Goal: Communication & Community: Answer question/provide support

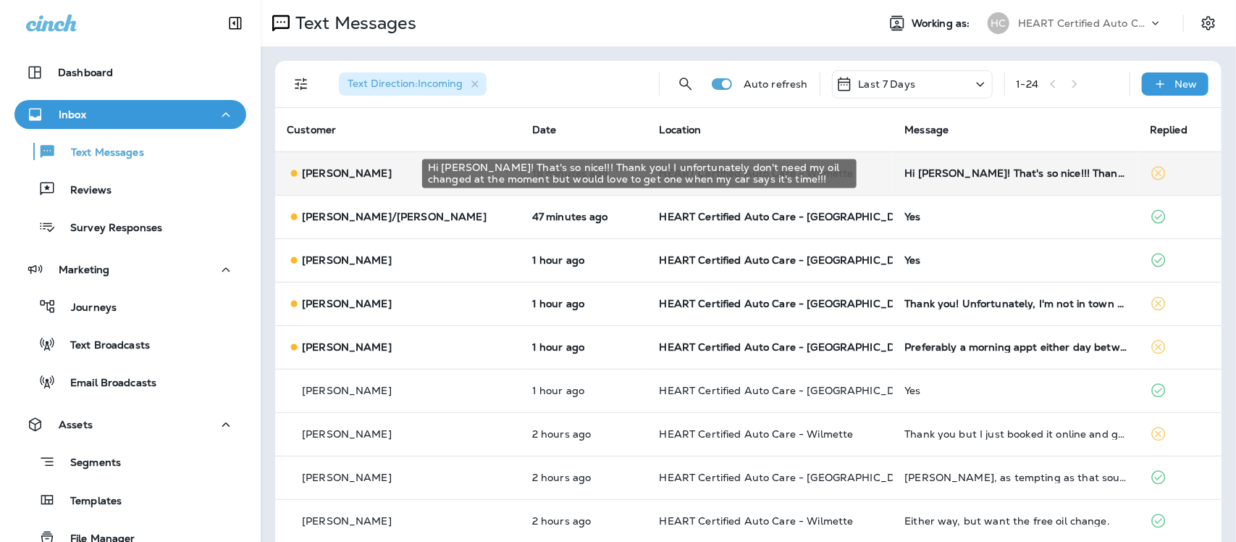
click at [929, 172] on div "Hi [PERSON_NAME]! That's so nice!!! Thank you! I unfortunately don't need my oi…" at bounding box center [1016, 173] width 222 height 12
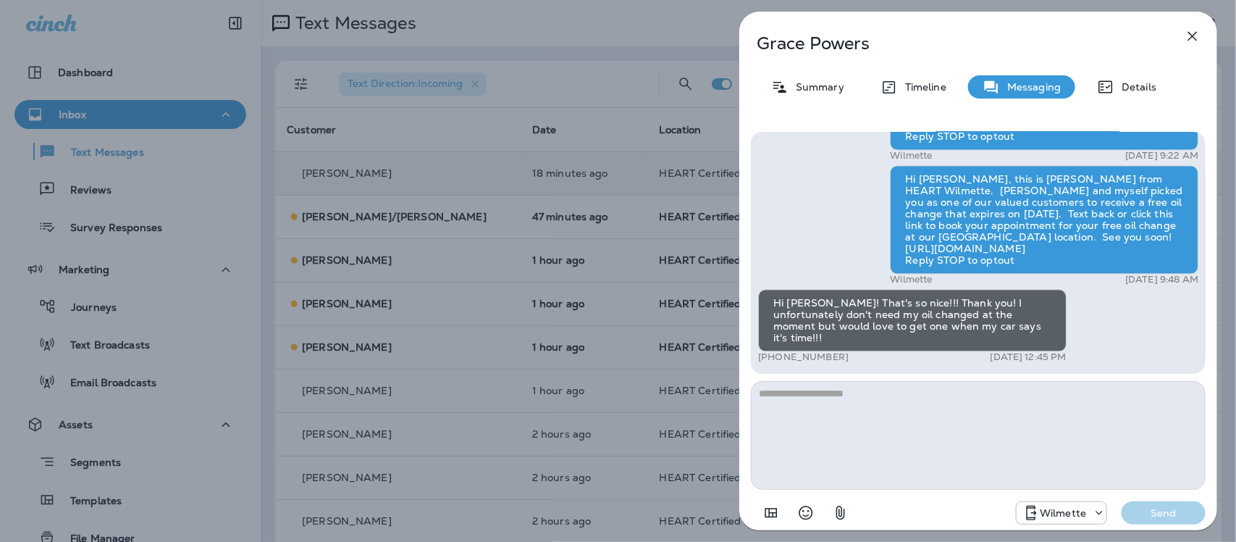
click at [1196, 34] on icon "button" at bounding box center [1192, 36] width 17 height 17
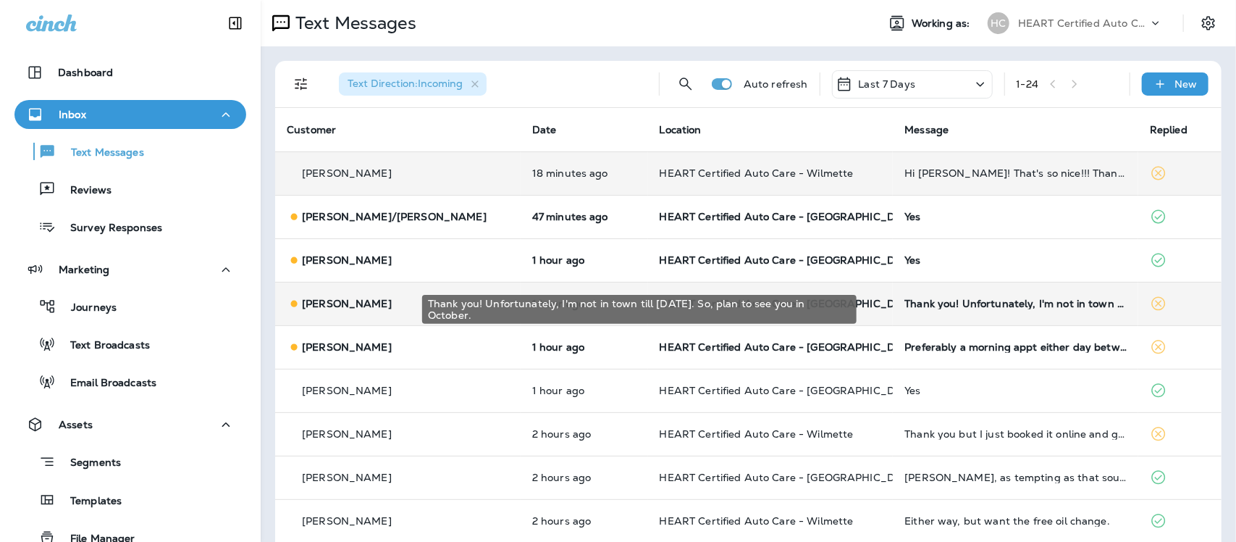
click at [966, 308] on div "Thank you! Unfortunately, I'm not in town till [DATE]. So, plan to see you in O…" at bounding box center [1016, 304] width 222 height 12
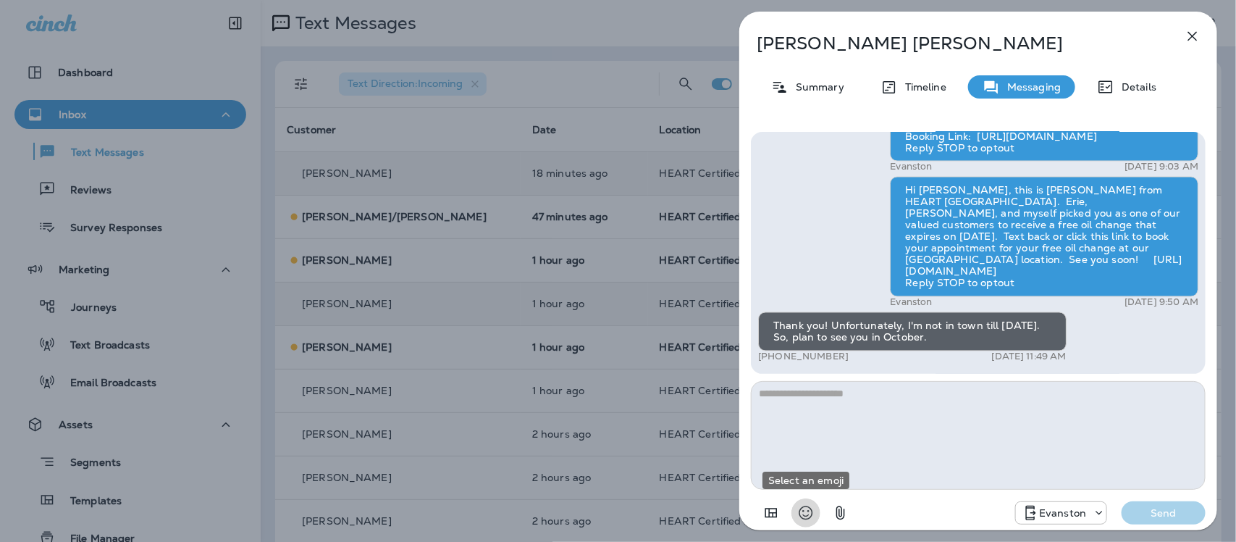
click at [805, 512] on icon "Select an emoji" at bounding box center [805, 512] width 17 height 17
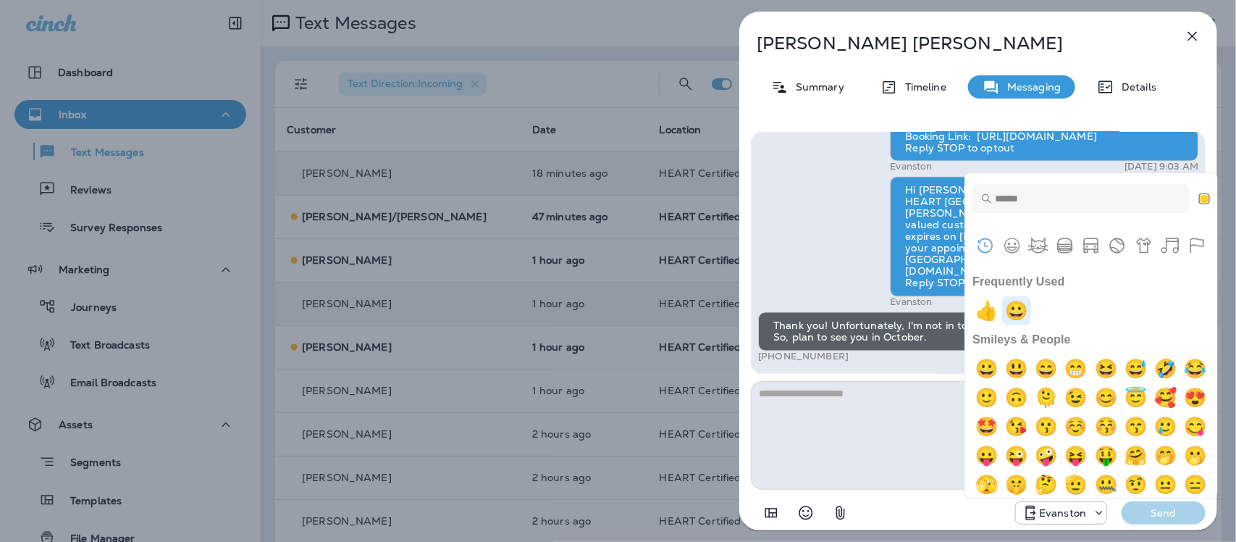
click at [1015, 308] on img "grinning" at bounding box center [1016, 310] width 29 height 29
type textarea "**"
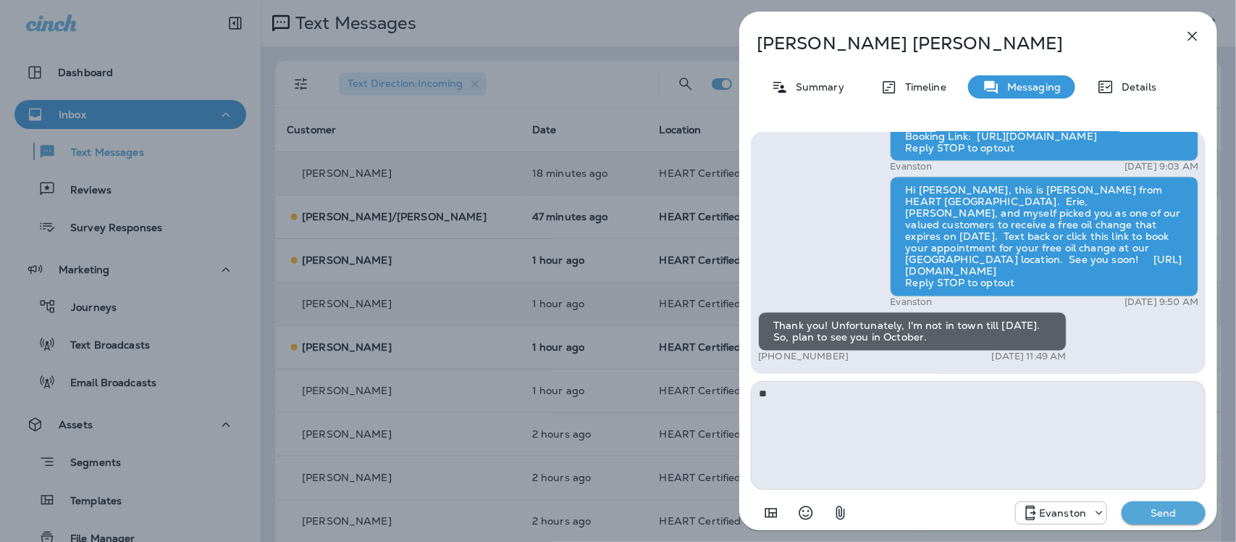
click at [1149, 511] on p "Send" at bounding box center [1164, 512] width 61 height 13
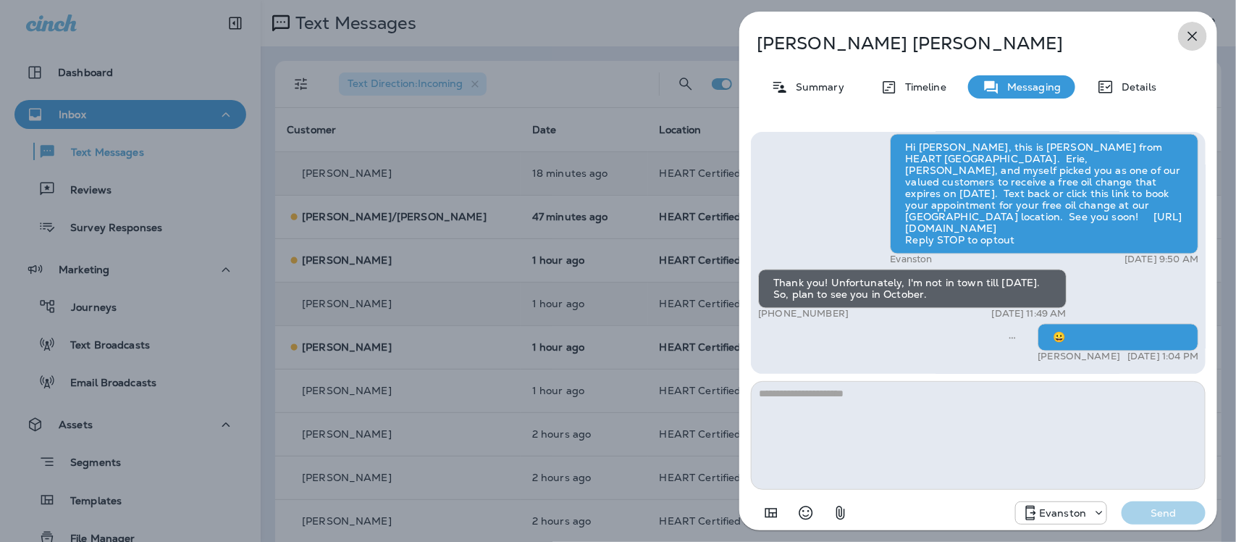
click at [1188, 34] on icon "button" at bounding box center [1192, 36] width 17 height 17
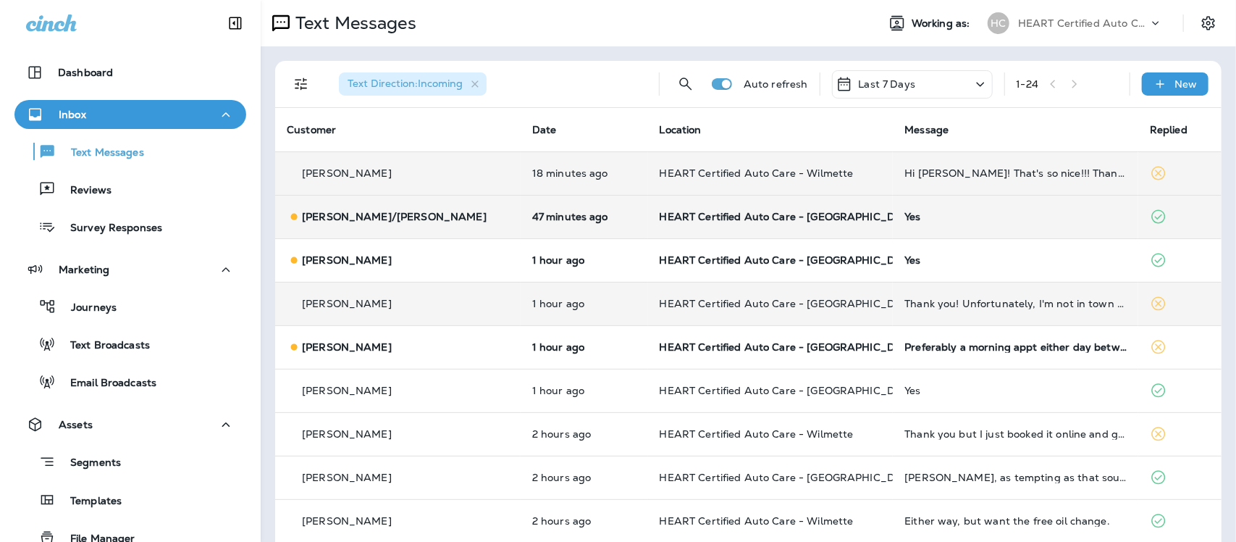
click at [905, 216] on div "Yes" at bounding box center [1016, 217] width 222 height 12
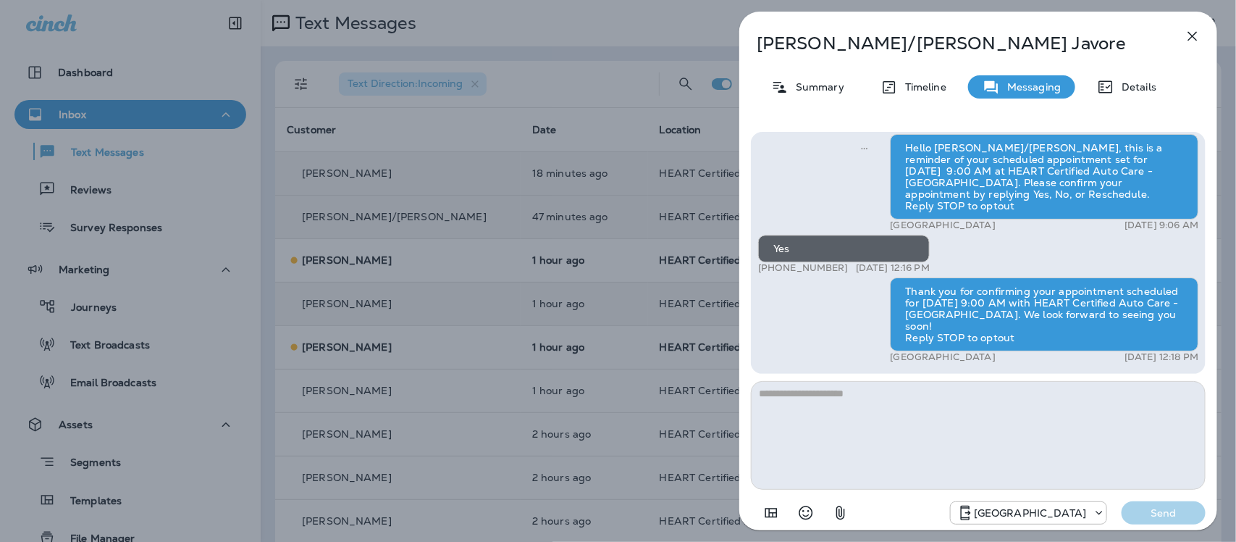
click at [1192, 30] on icon "button" at bounding box center [1192, 36] width 17 height 17
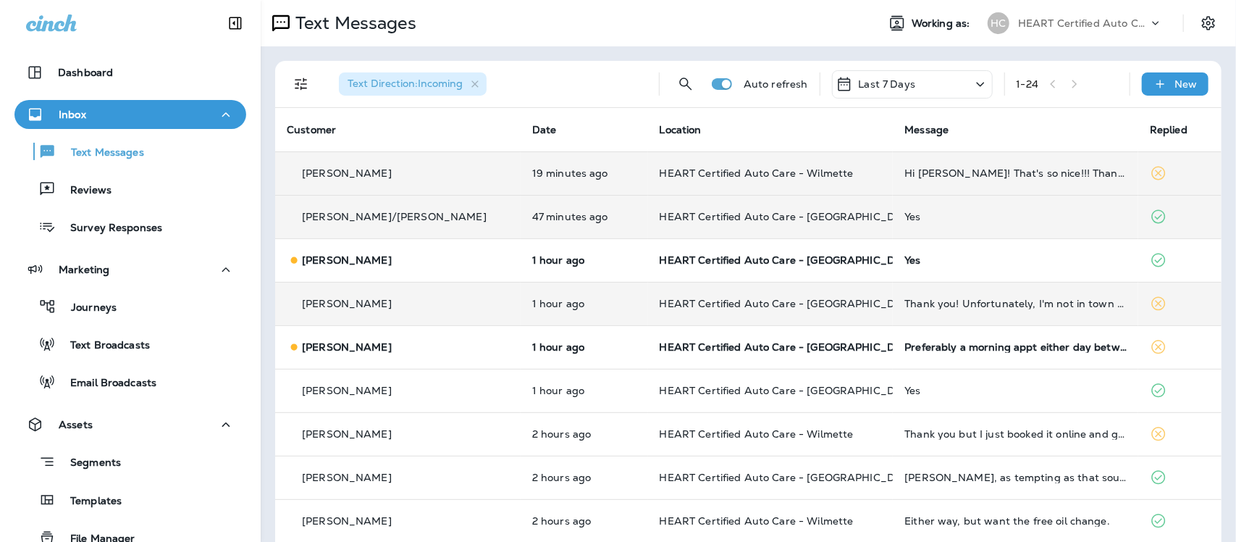
click at [905, 262] on div "Yes" at bounding box center [1016, 260] width 222 height 12
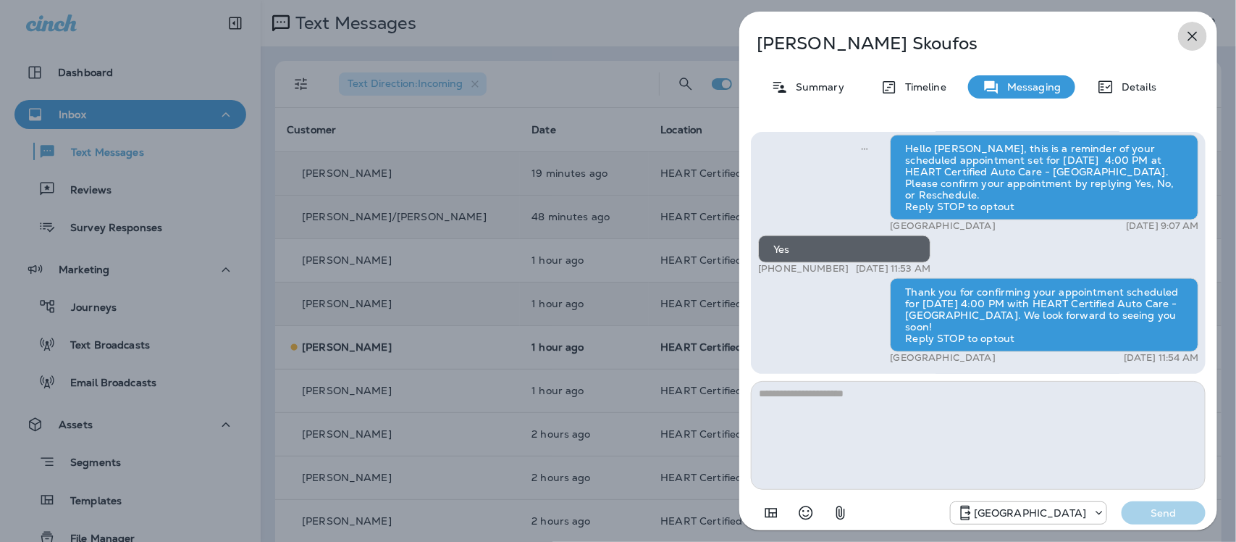
click at [1197, 33] on icon "button" at bounding box center [1192, 36] width 17 height 17
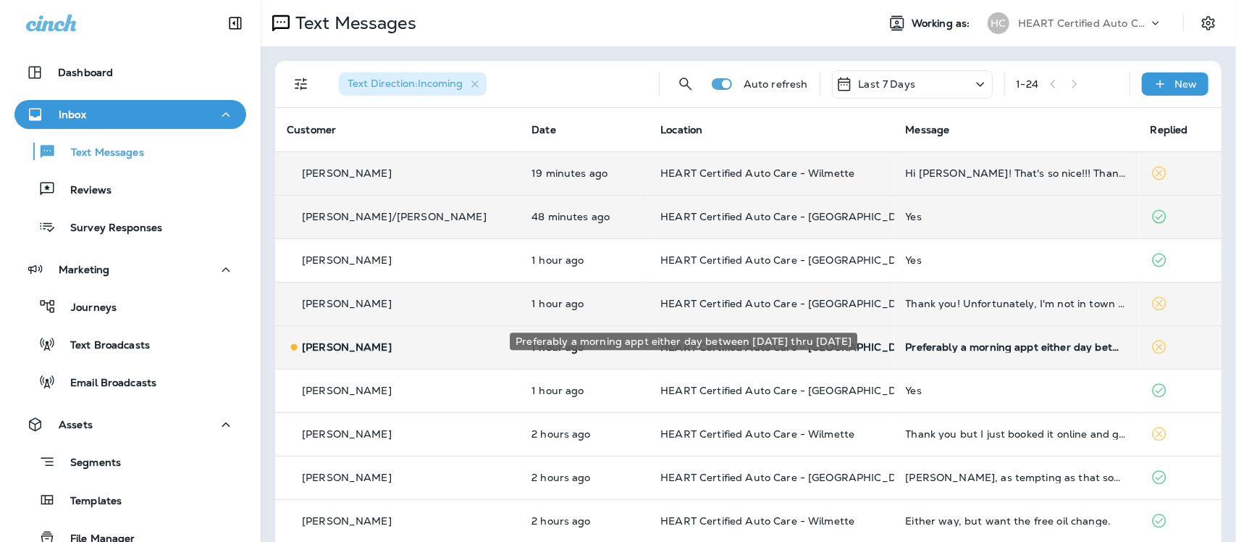
click at [955, 349] on div "Preferably a morning appt either day between [DATE] thru [DATE]" at bounding box center [1017, 347] width 222 height 12
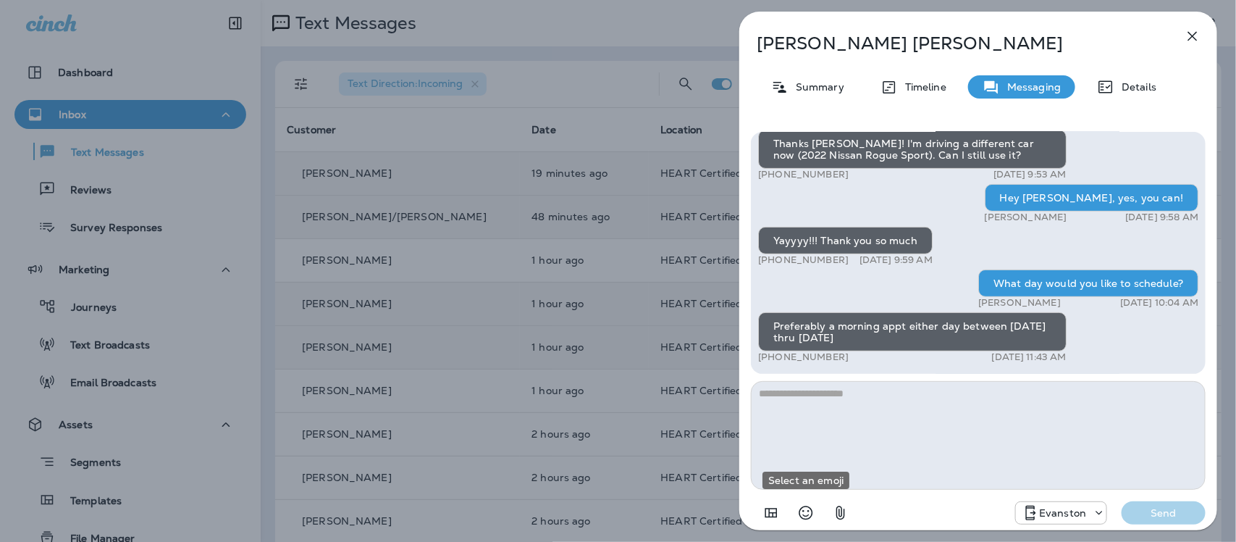
drag, startPoint x: 805, startPoint y: 511, endPoint x: 819, endPoint y: 403, distance: 108.8
click at [804, 511] on icon "Select an emoji" at bounding box center [805, 512] width 17 height 17
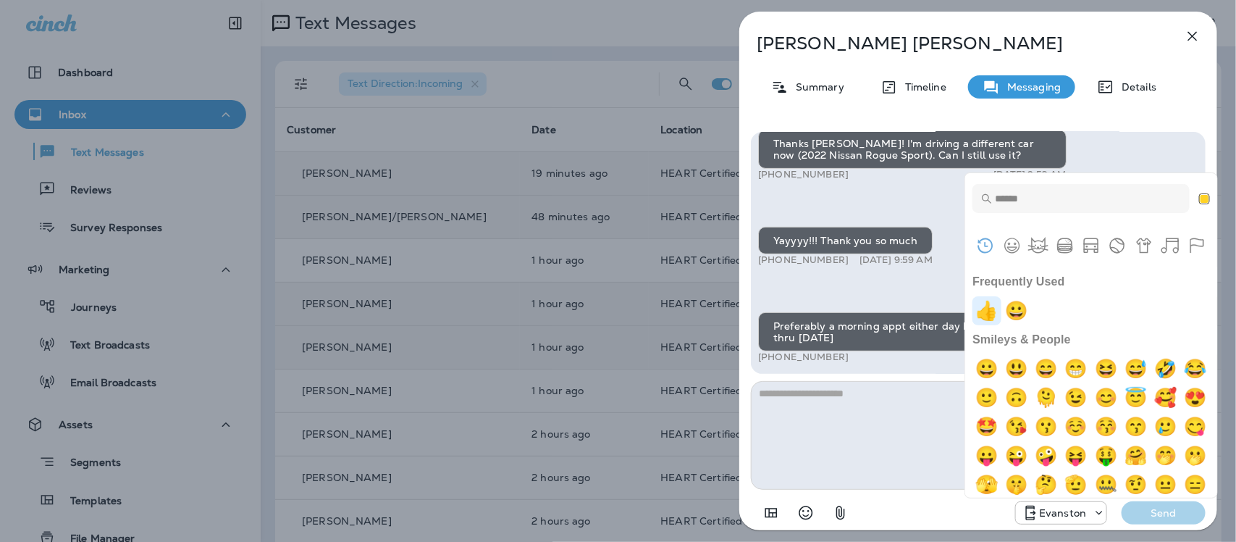
drag, startPoint x: 991, startPoint y: 314, endPoint x: 951, endPoint y: 403, distance: 97.6
click at [991, 315] on img "+1" at bounding box center [987, 310] width 29 height 29
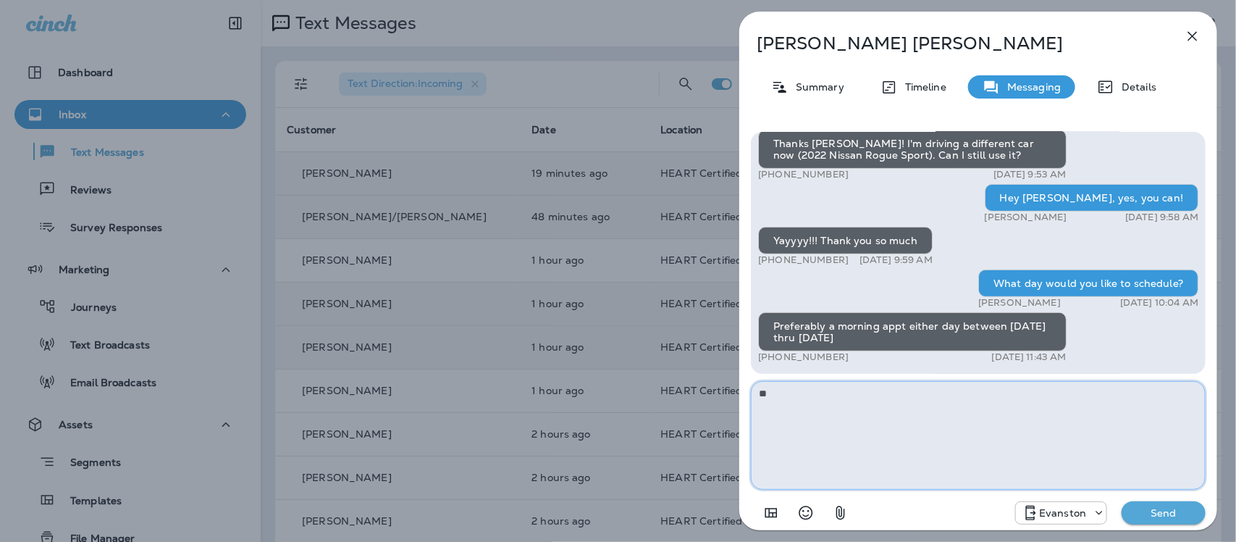
click at [850, 401] on textarea "**" at bounding box center [978, 435] width 455 height 109
type textarea "**********"
click at [1152, 514] on p "Send" at bounding box center [1164, 512] width 61 height 13
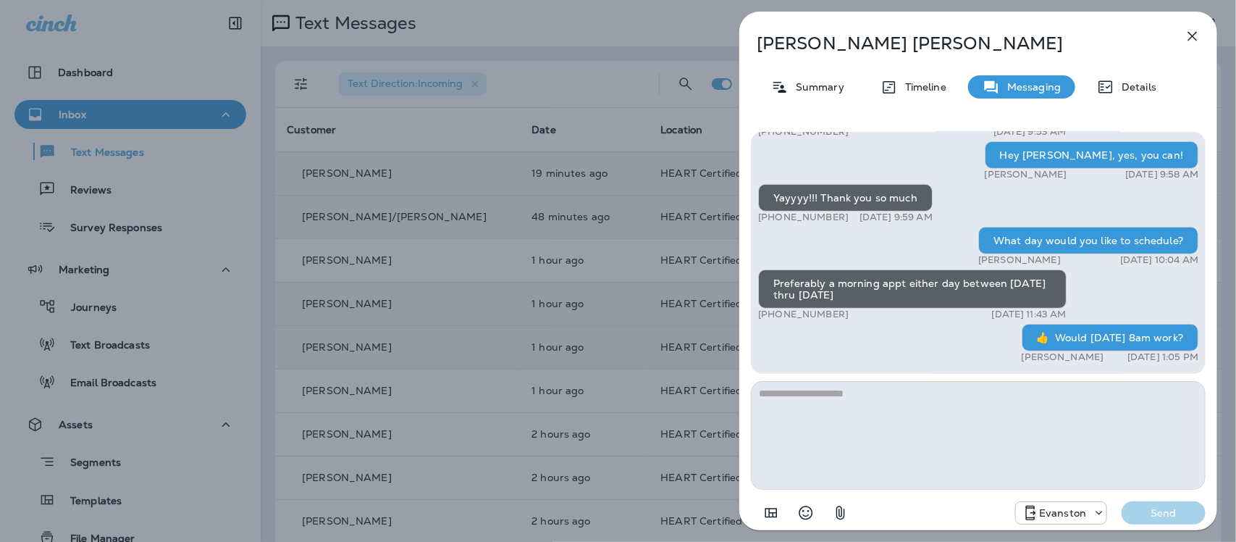
click at [1194, 34] on icon "button" at bounding box center [1192, 36] width 17 height 17
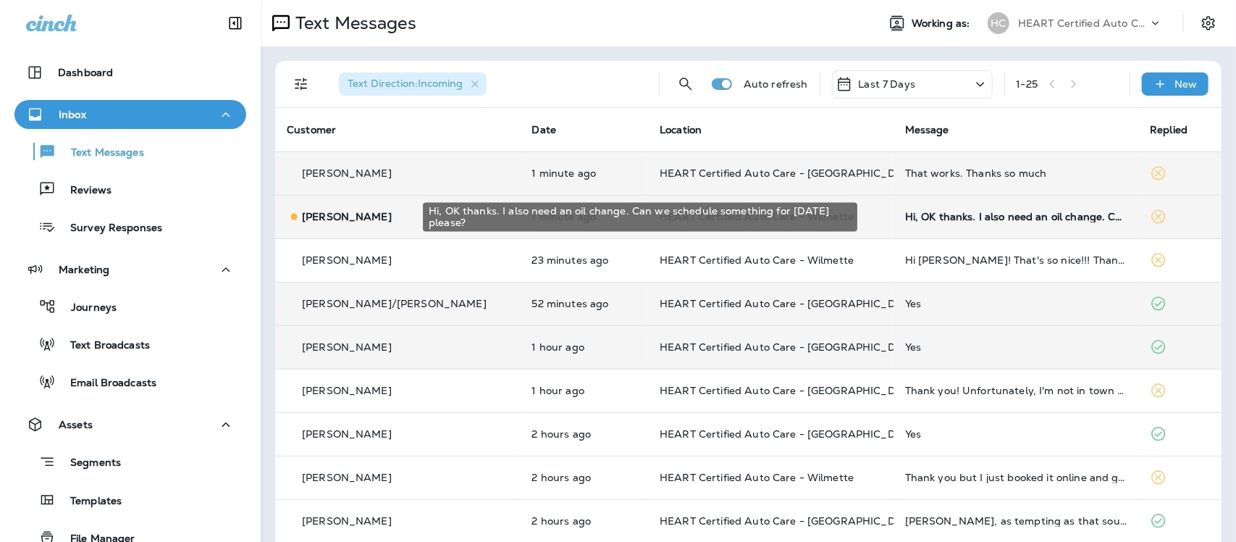
click at [945, 219] on div "Hi, OK thanks. I also need an oil change. Can we schedule something for [DATE] …" at bounding box center [1016, 217] width 222 height 12
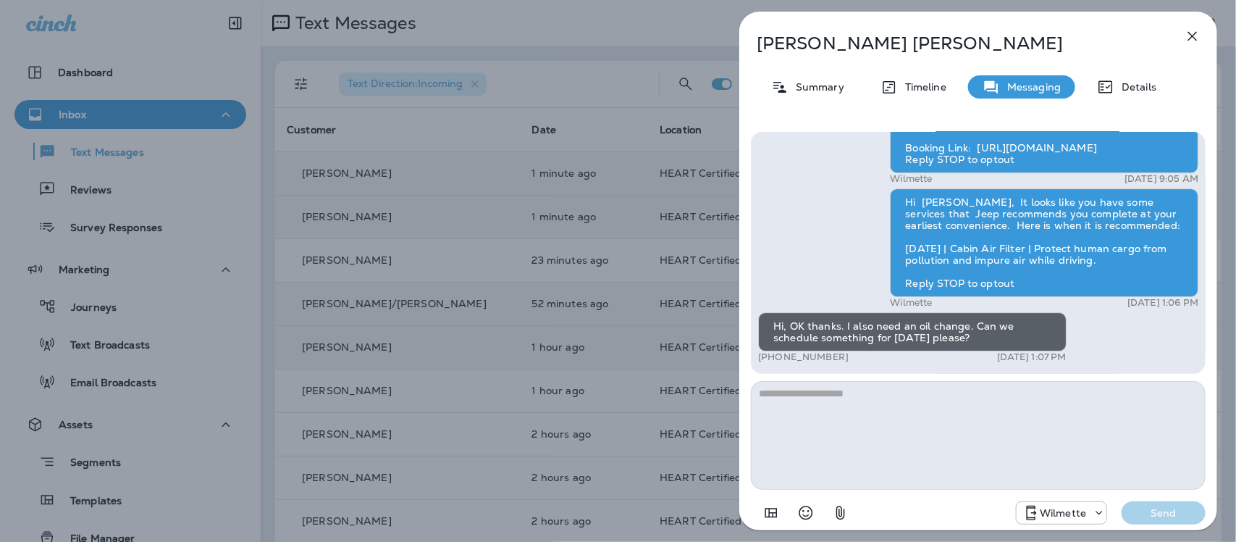
scroll to position [1, 0]
click at [833, 409] on textarea at bounding box center [978, 435] width 455 height 109
type textarea "*"
type textarea "**********"
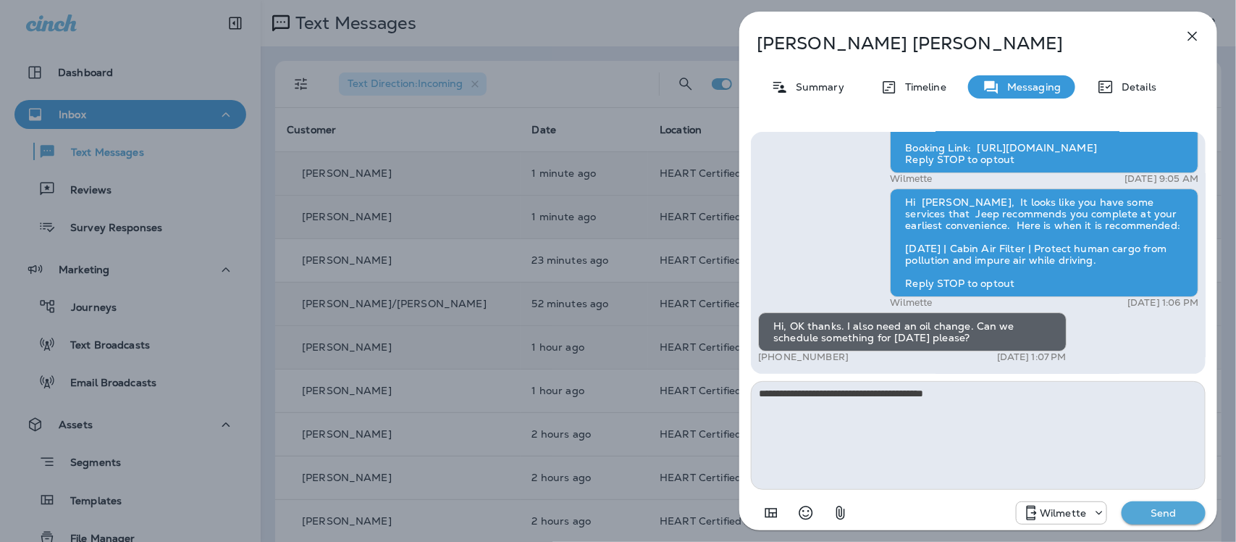
click at [1157, 513] on p "Send" at bounding box center [1164, 512] width 61 height 13
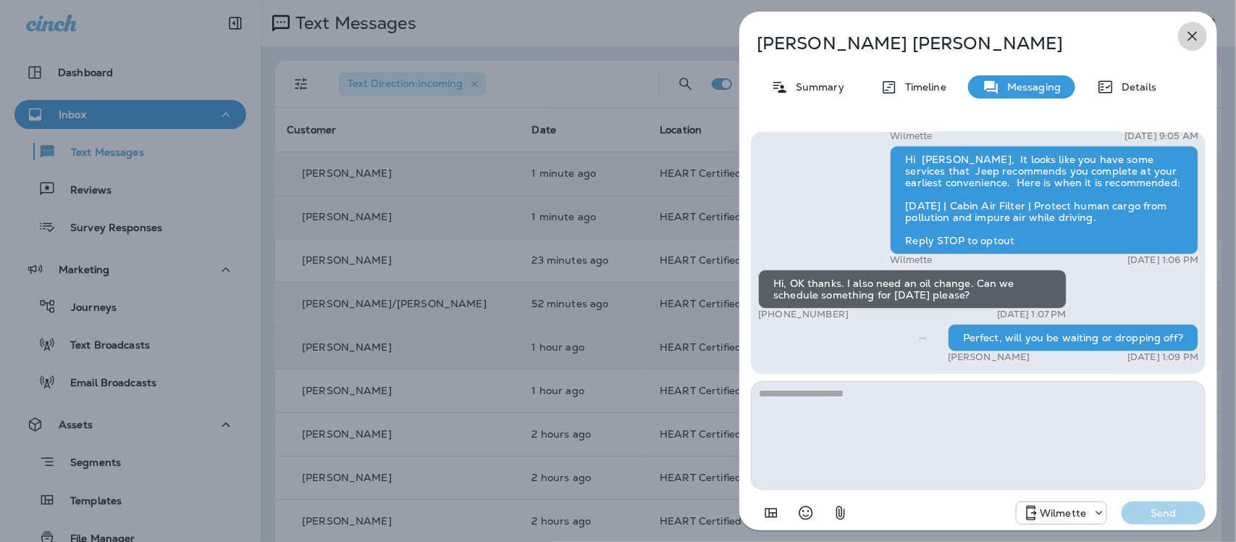
click at [1197, 31] on icon "button" at bounding box center [1192, 36] width 17 height 17
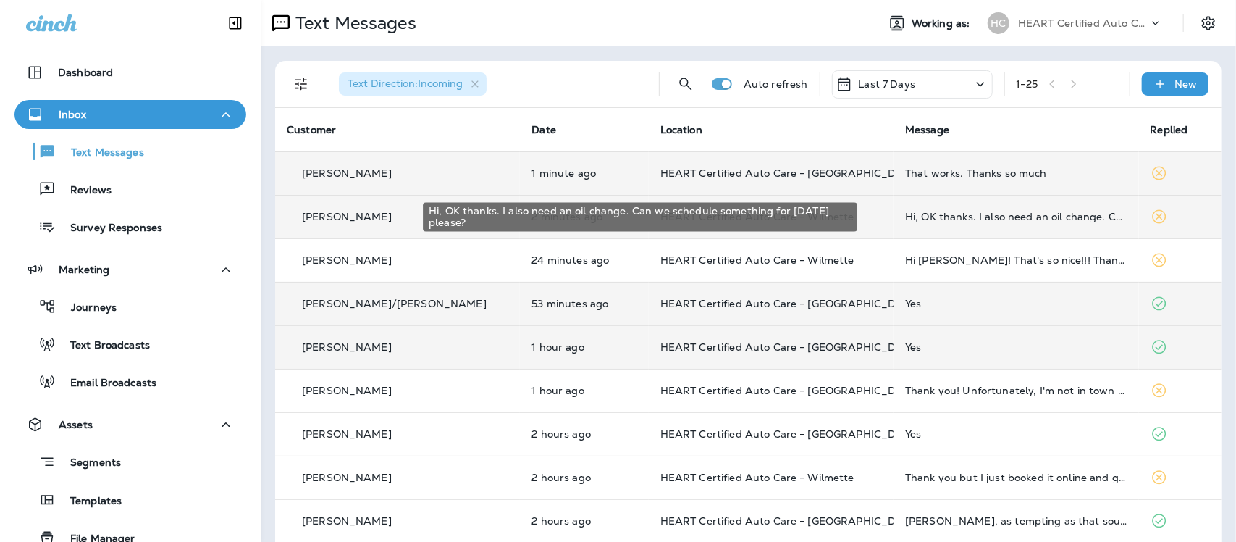
click at [932, 219] on div "Hi, OK thanks. I also need an oil change. Can we schedule something for [DATE] …" at bounding box center [1016, 217] width 222 height 12
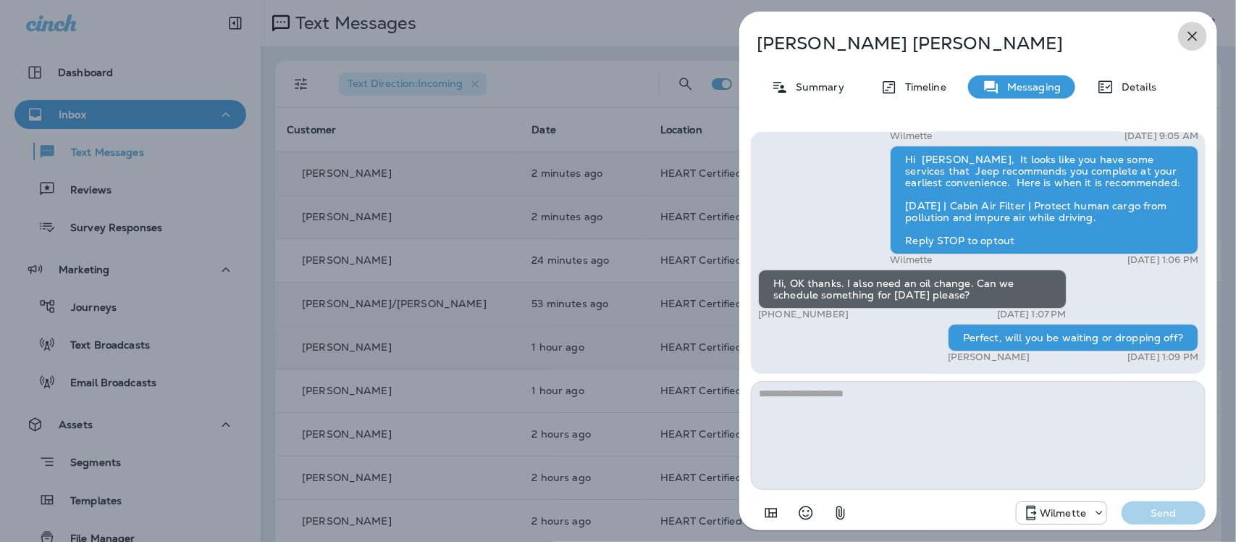
click at [1194, 37] on icon "button" at bounding box center [1193, 36] width 9 height 9
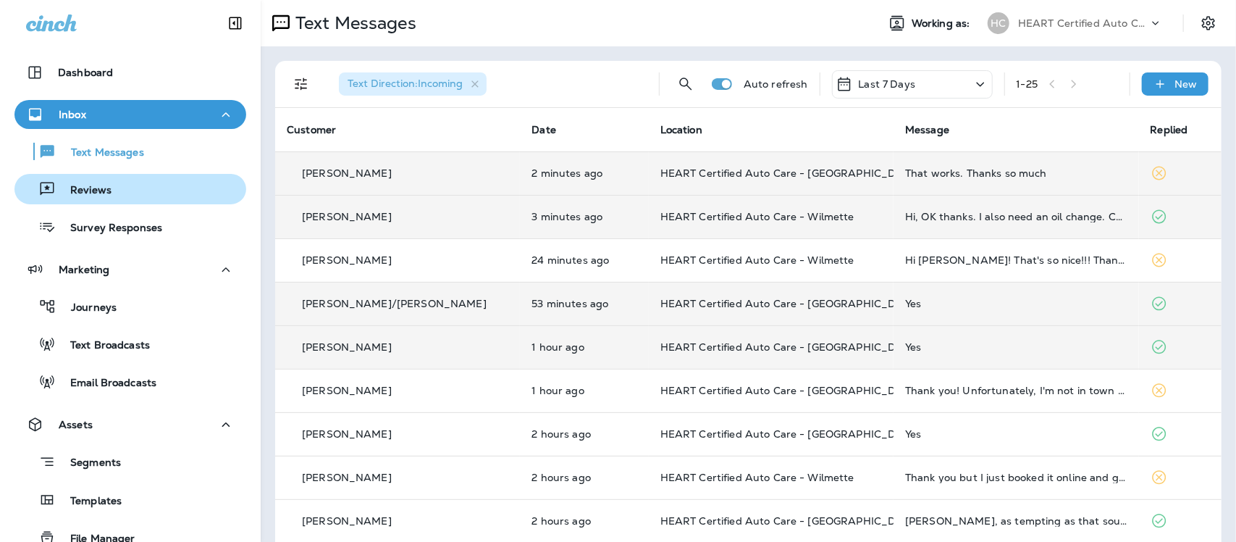
click at [73, 196] on p "Reviews" at bounding box center [84, 191] width 56 height 14
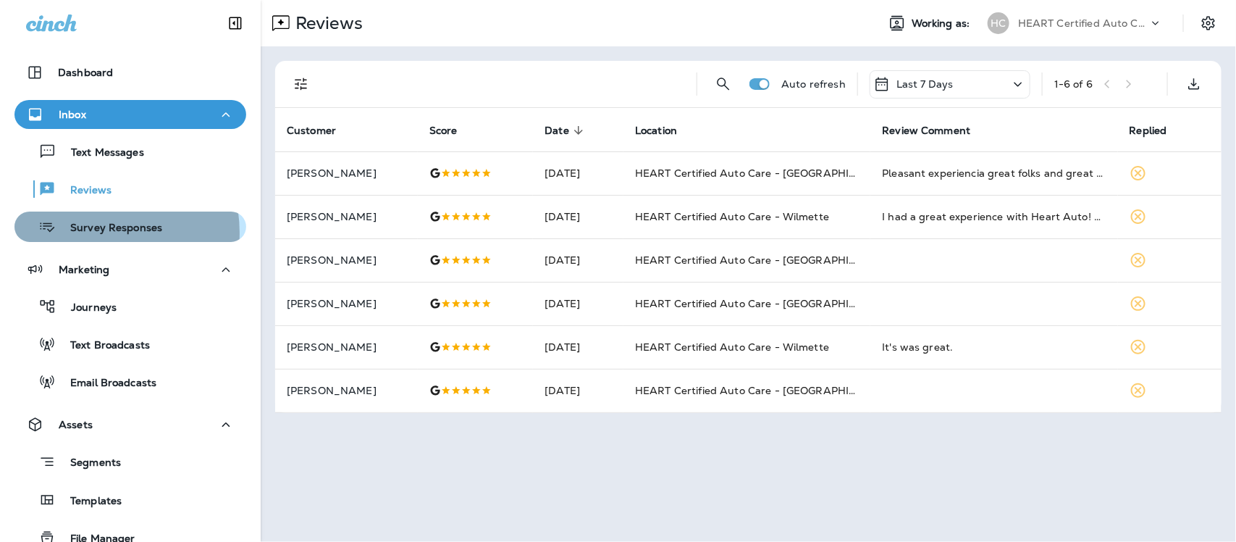
click at [92, 233] on p "Survey Responses" at bounding box center [109, 229] width 106 height 14
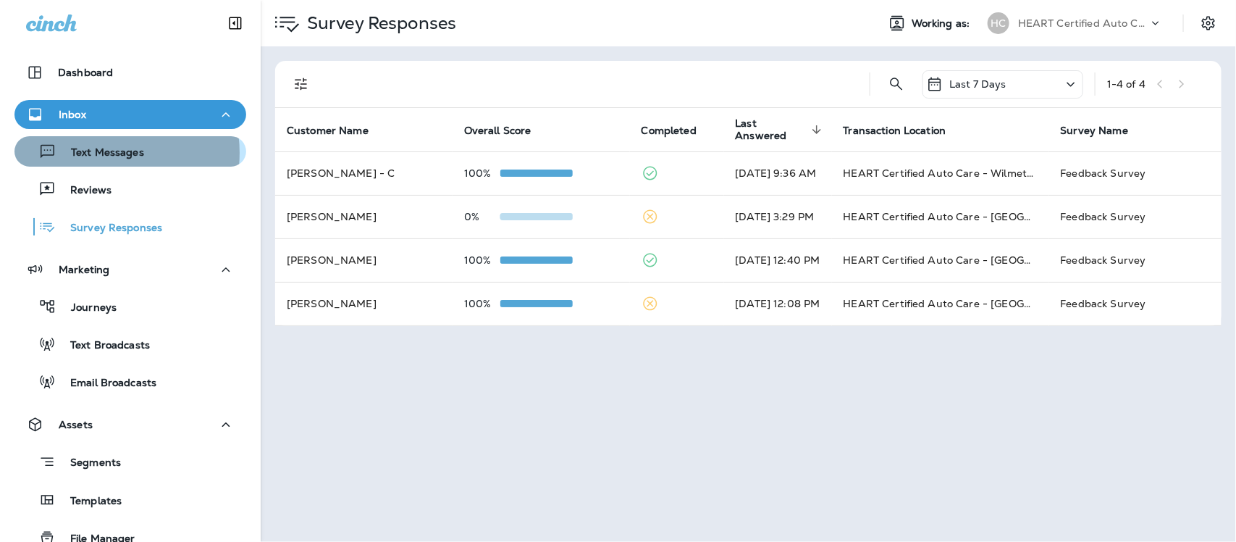
click at [106, 153] on p "Text Messages" at bounding box center [100, 153] width 88 height 14
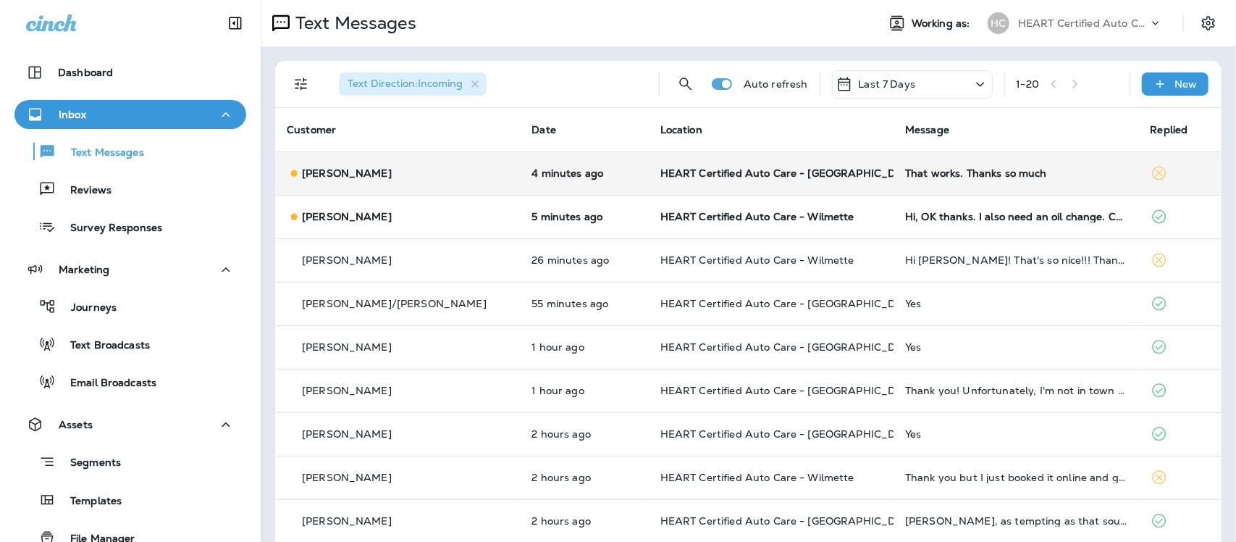
click at [905, 175] on div "That works. Thanks so much" at bounding box center [1016, 173] width 222 height 12
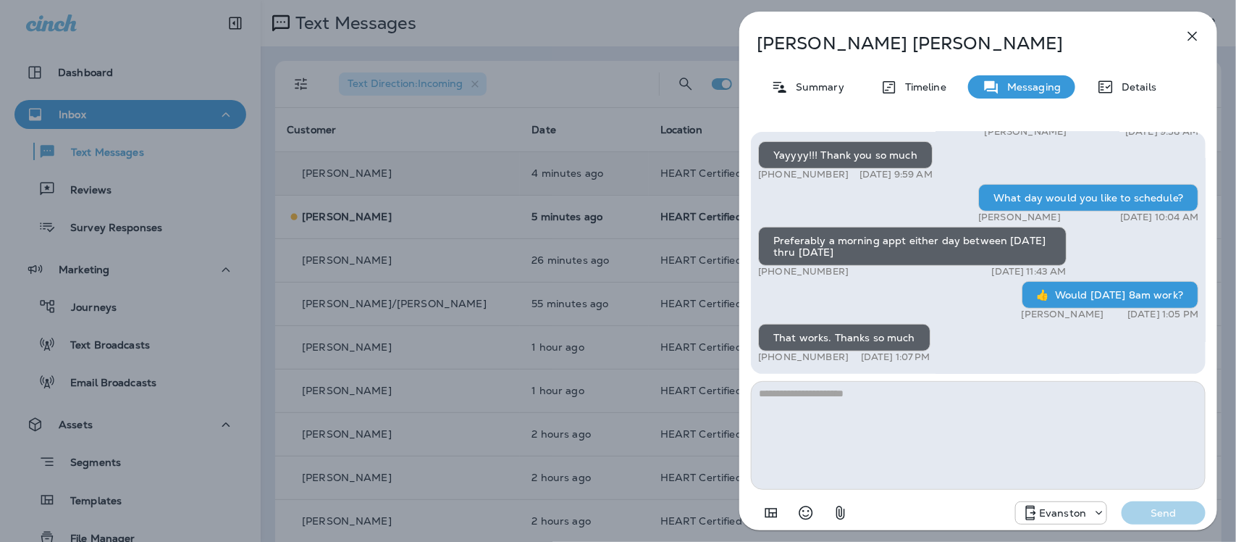
click at [1199, 38] on icon "button" at bounding box center [1192, 36] width 17 height 17
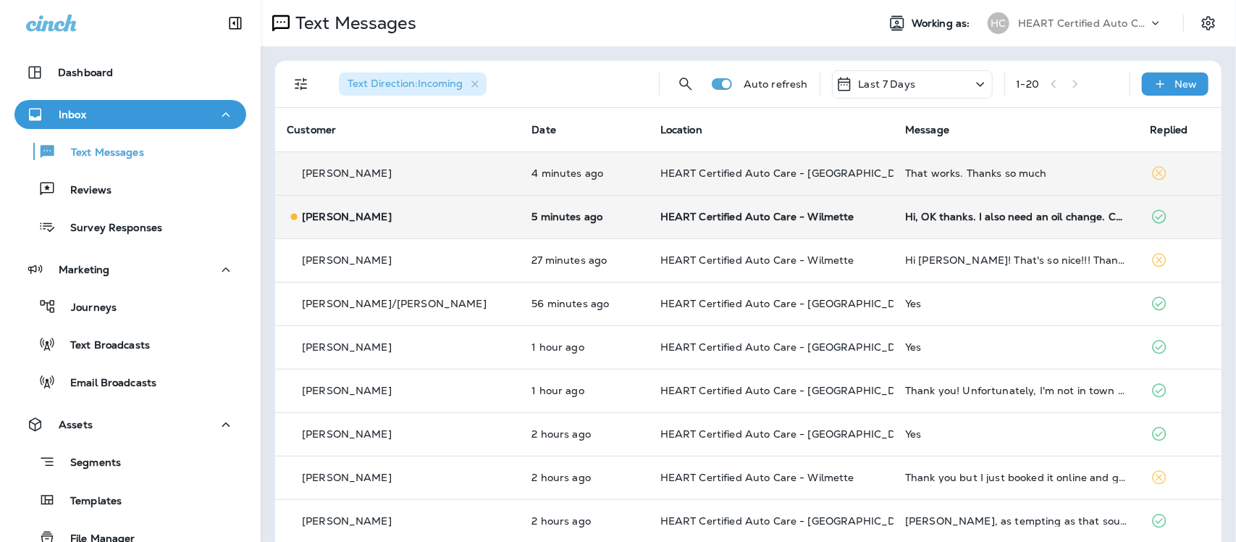
click at [918, 222] on td "Hi, OK thanks. I also need an oil change. Can we schedule something for [DATE] …" at bounding box center [1016, 216] width 245 height 43
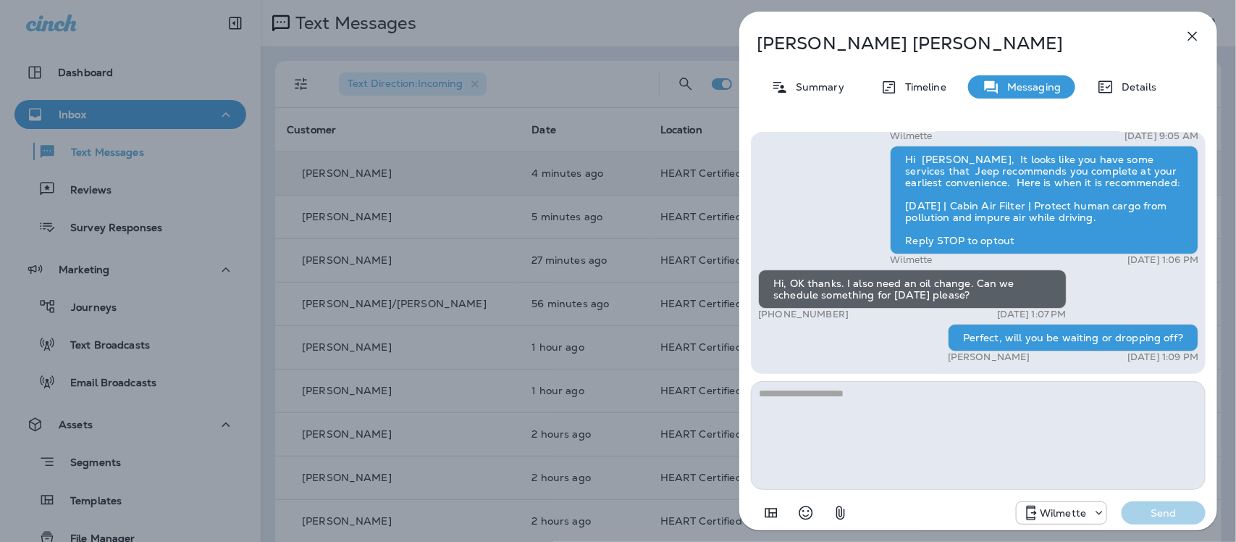
click at [1197, 30] on icon "button" at bounding box center [1192, 36] width 17 height 17
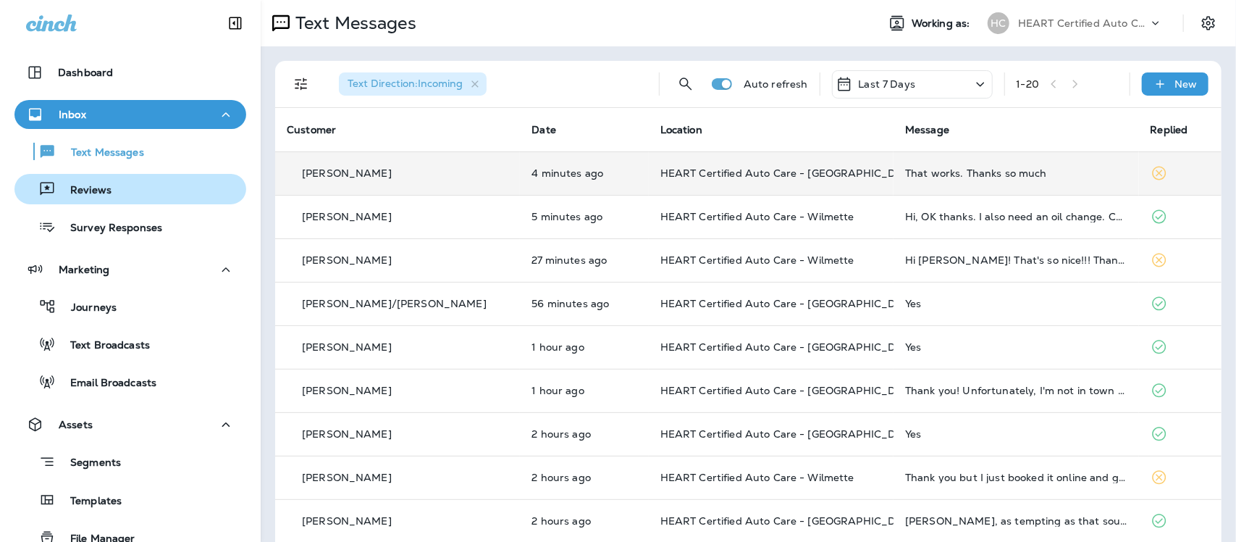
click at [84, 192] on p "Reviews" at bounding box center [84, 191] width 56 height 14
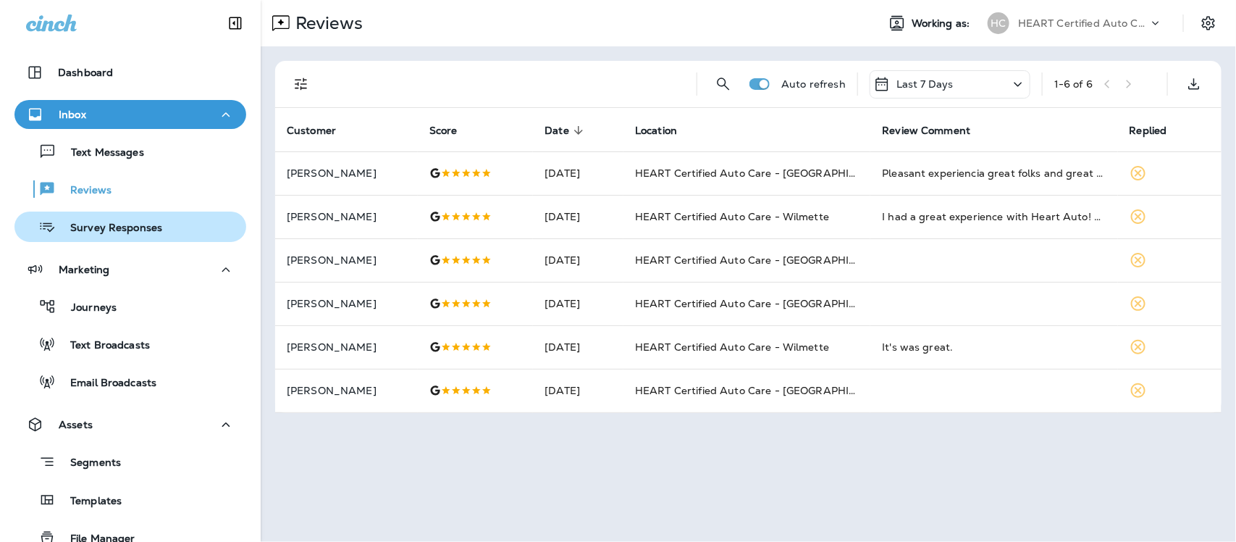
click at [102, 232] on p "Survey Responses" at bounding box center [109, 229] width 106 height 14
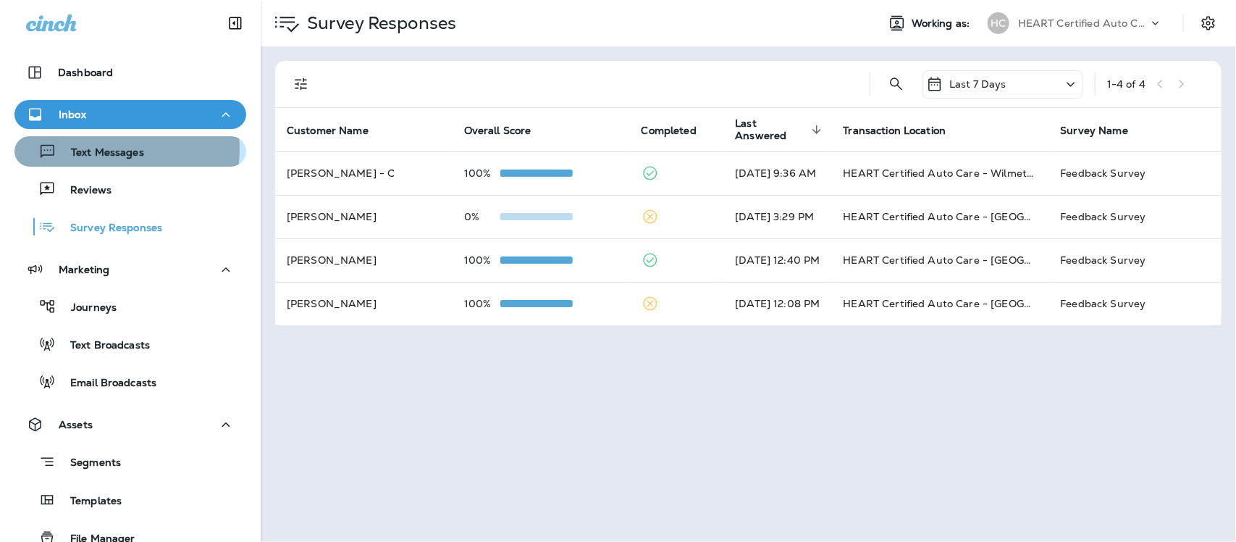
click at [98, 149] on p "Text Messages" at bounding box center [100, 153] width 88 height 14
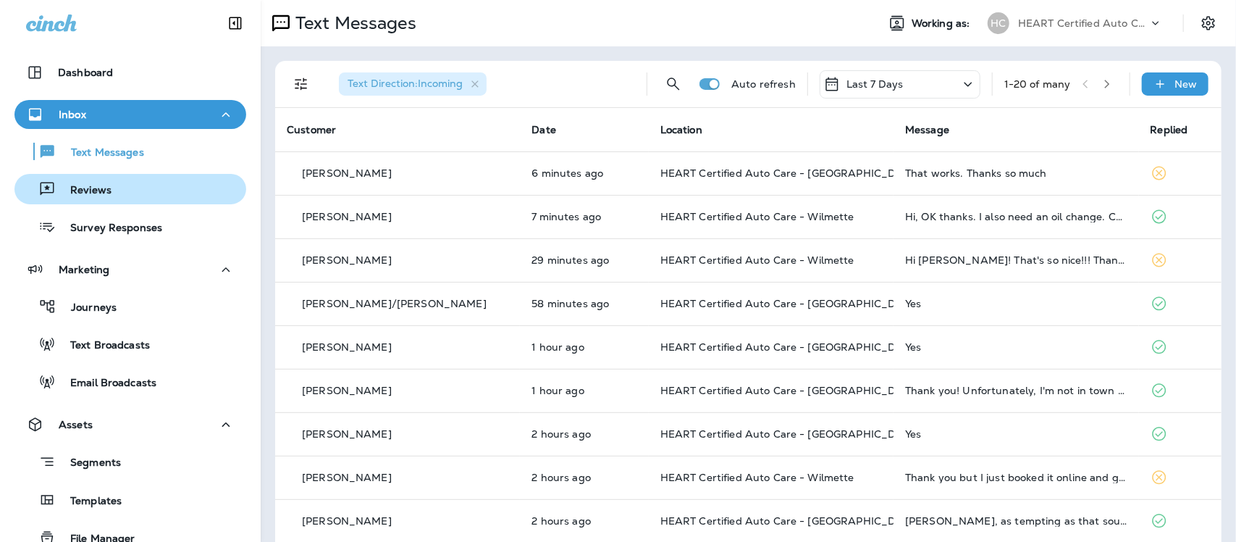
click at [96, 197] on p "Reviews" at bounding box center [84, 191] width 56 height 14
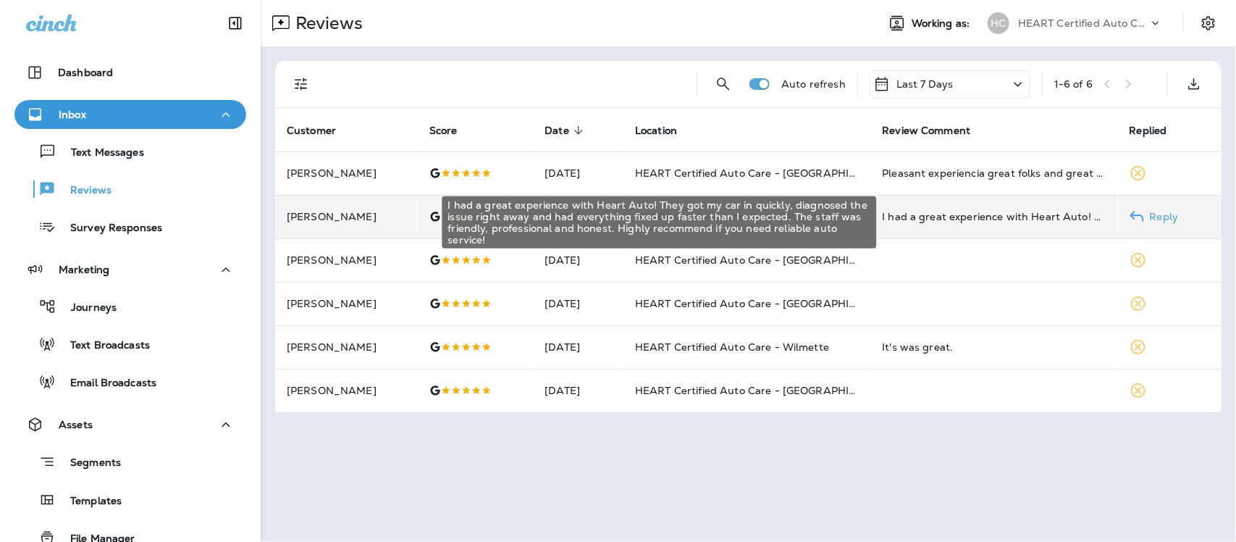
click at [957, 212] on div "I had a great experience with Heart Auto! They got my car in quickly, diagnosed…" at bounding box center [994, 216] width 224 height 14
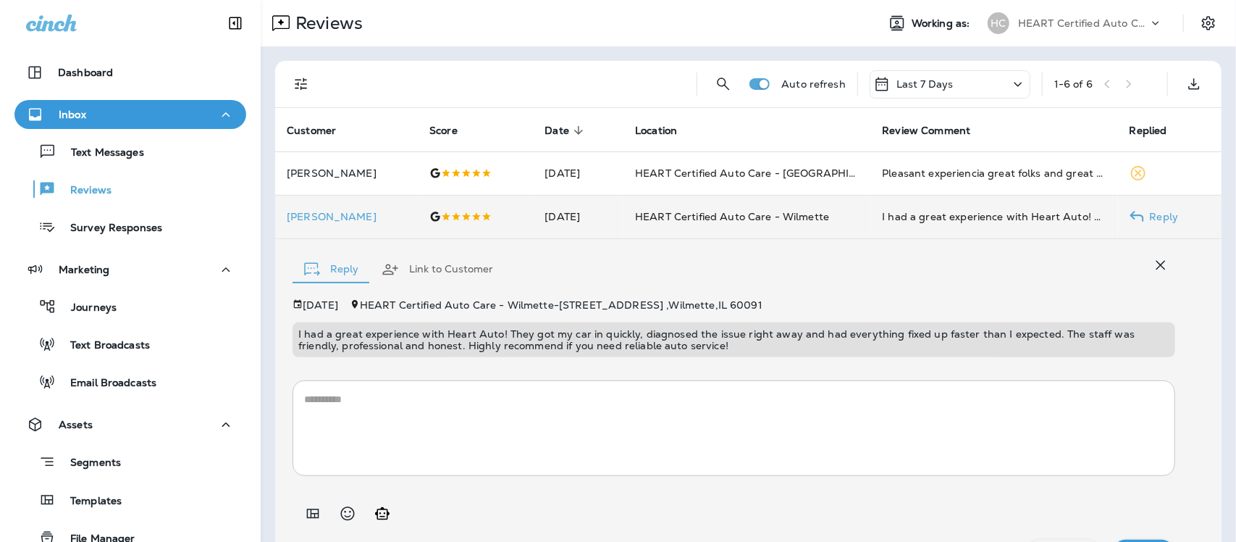
scroll to position [41, 0]
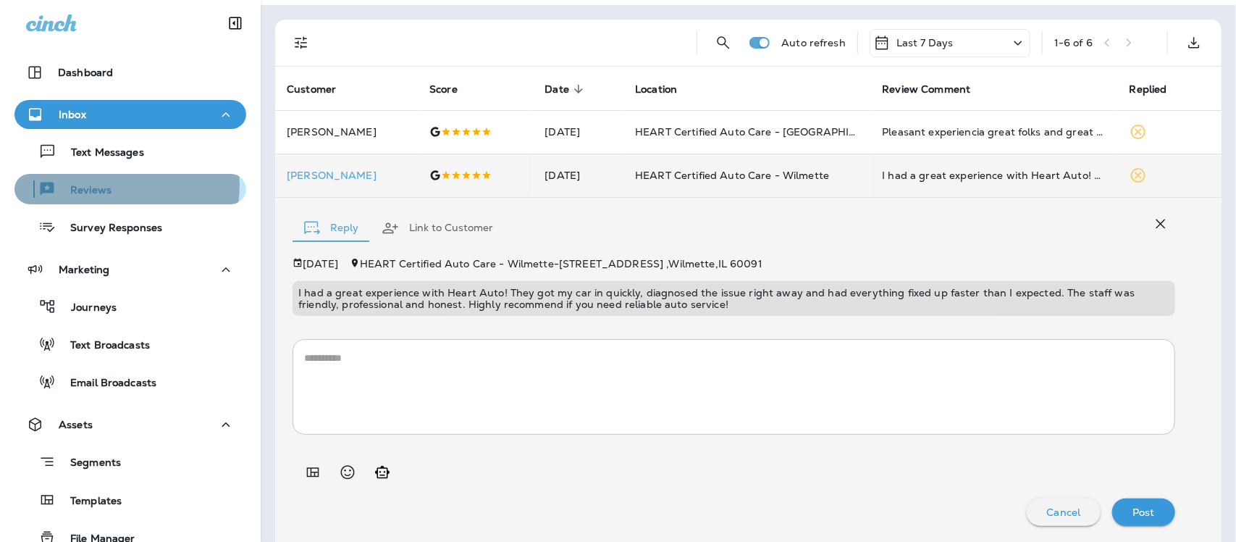
click at [102, 185] on p "Reviews" at bounding box center [84, 191] width 56 height 14
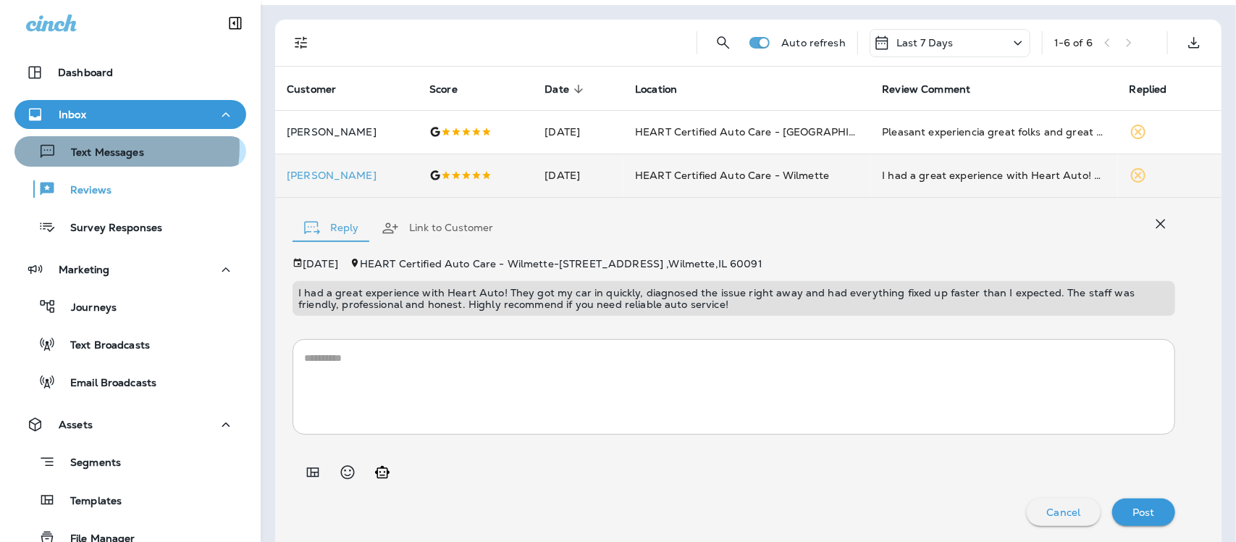
click at [110, 147] on p "Text Messages" at bounding box center [100, 153] width 88 height 14
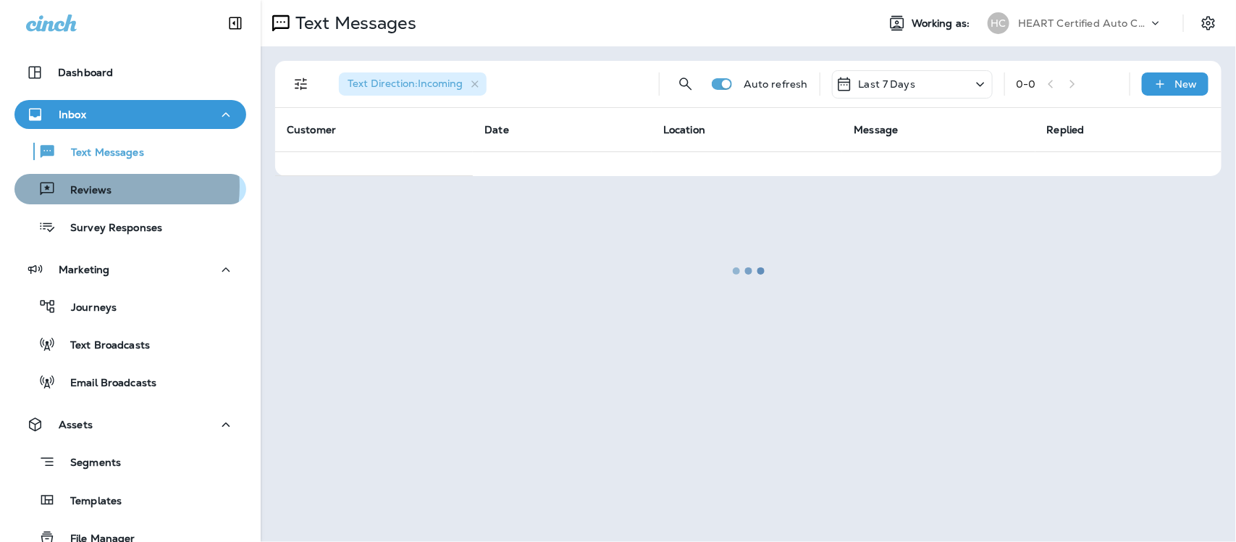
click at [92, 186] on p "Reviews" at bounding box center [84, 191] width 56 height 14
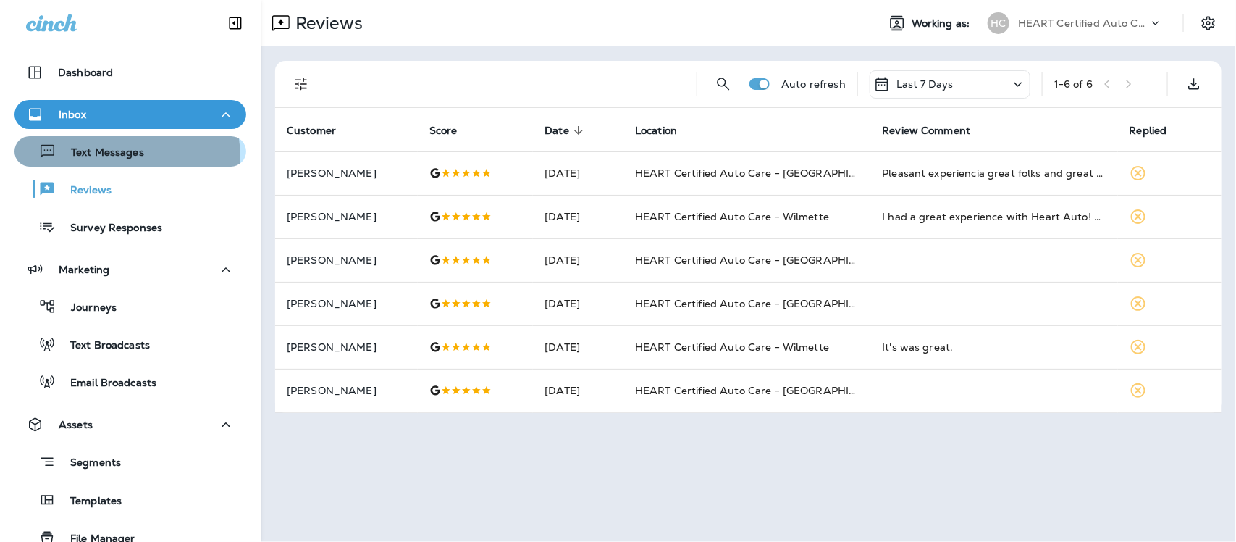
click at [103, 158] on p "Text Messages" at bounding box center [100, 153] width 88 height 14
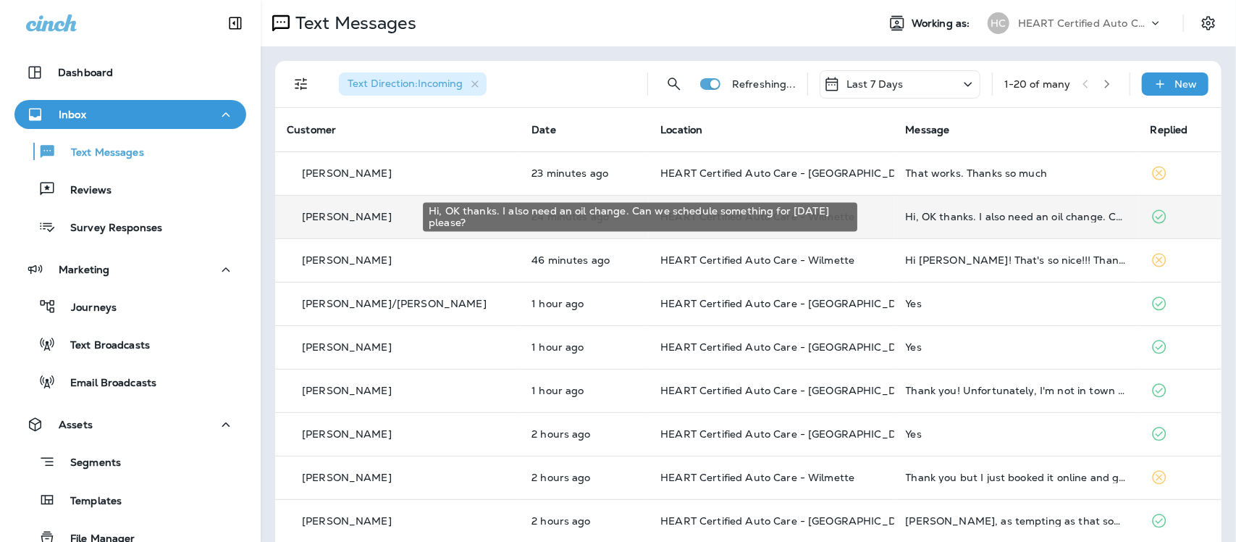
click at [1038, 215] on div "Hi, OK thanks. I also need an oil change. Can we schedule something for [DATE] …" at bounding box center [1017, 217] width 222 height 12
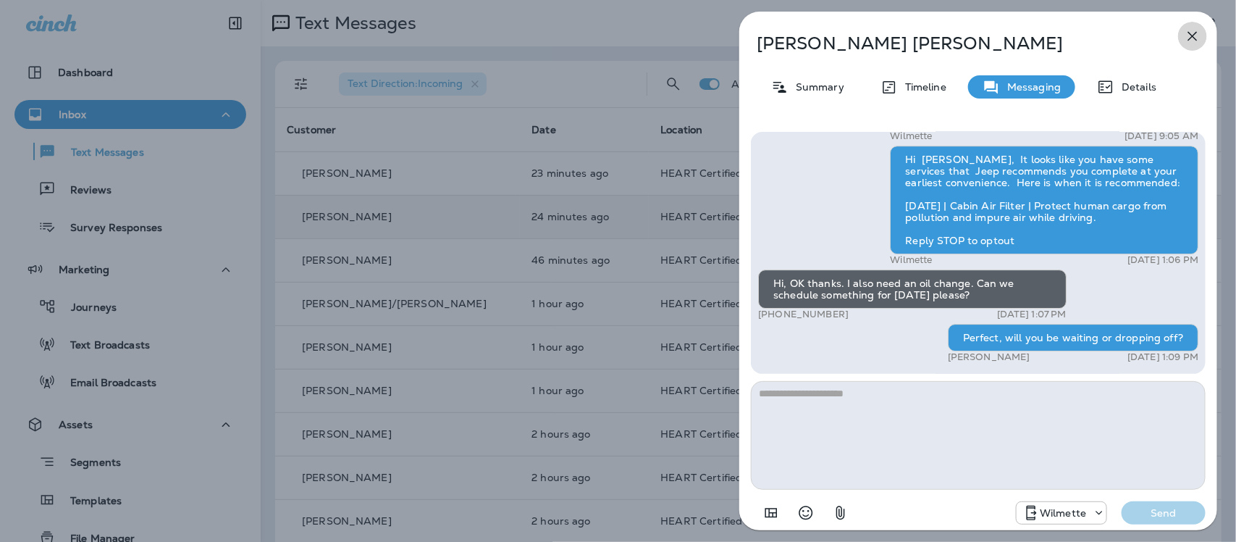
click at [1190, 38] on icon "button" at bounding box center [1193, 36] width 9 height 9
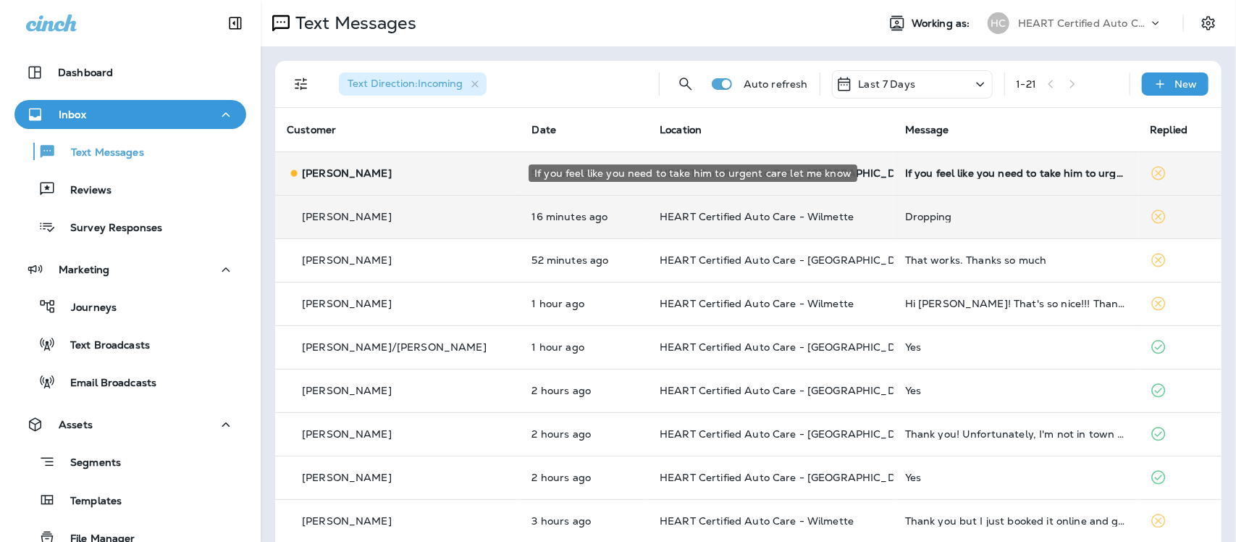
click at [921, 175] on div "If you feel like you need to take him to urgent care let me know" at bounding box center [1016, 173] width 222 height 12
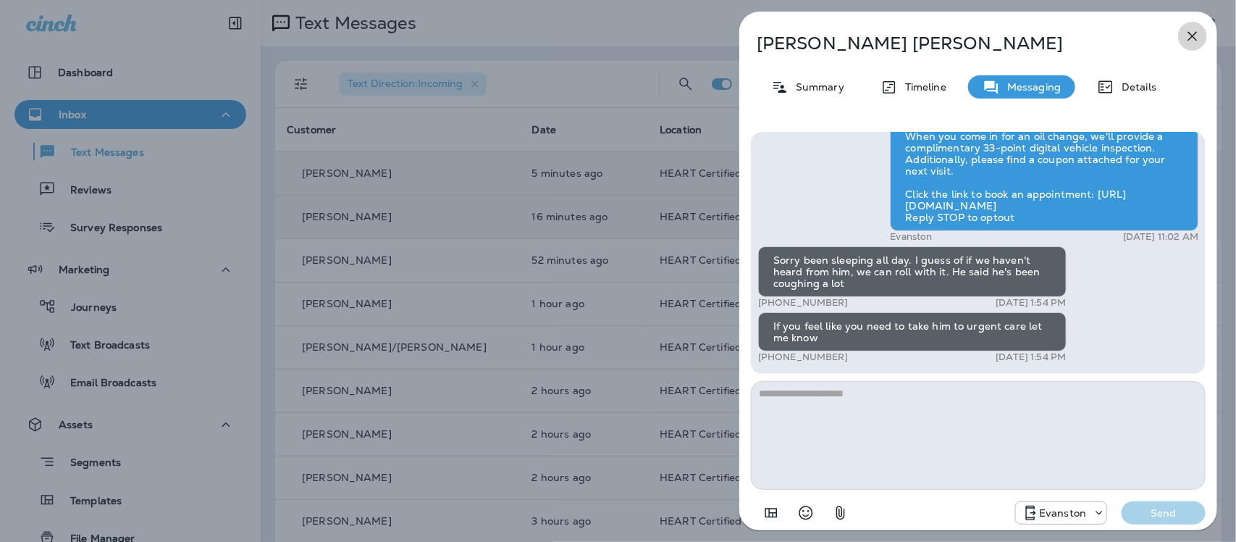
click at [1189, 37] on icon "button" at bounding box center [1192, 36] width 17 height 17
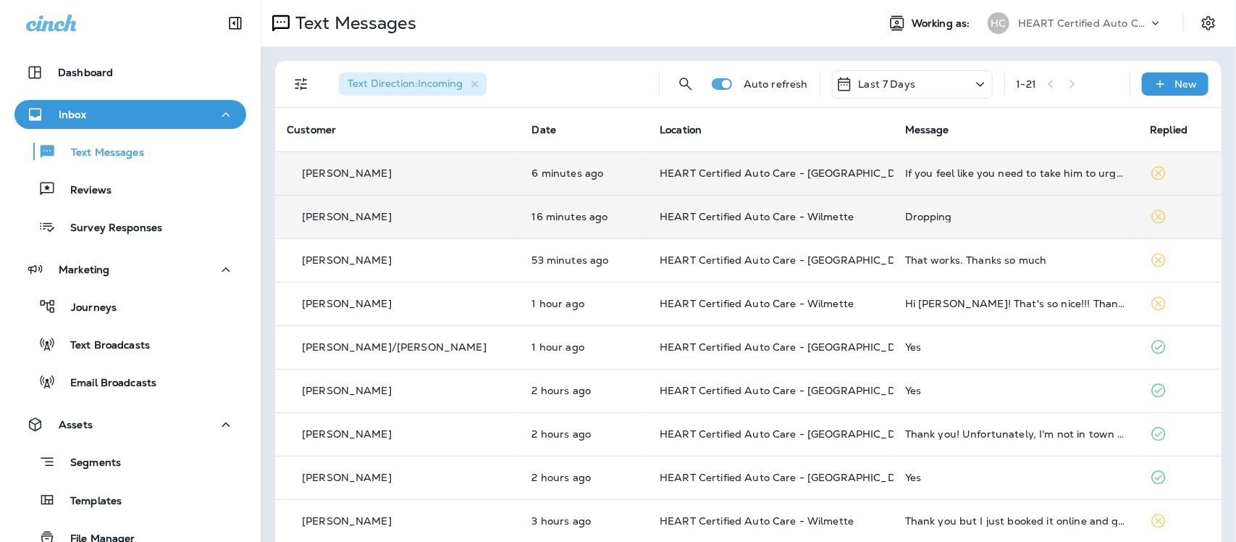
click at [905, 221] on div "Dropping" at bounding box center [1016, 217] width 222 height 12
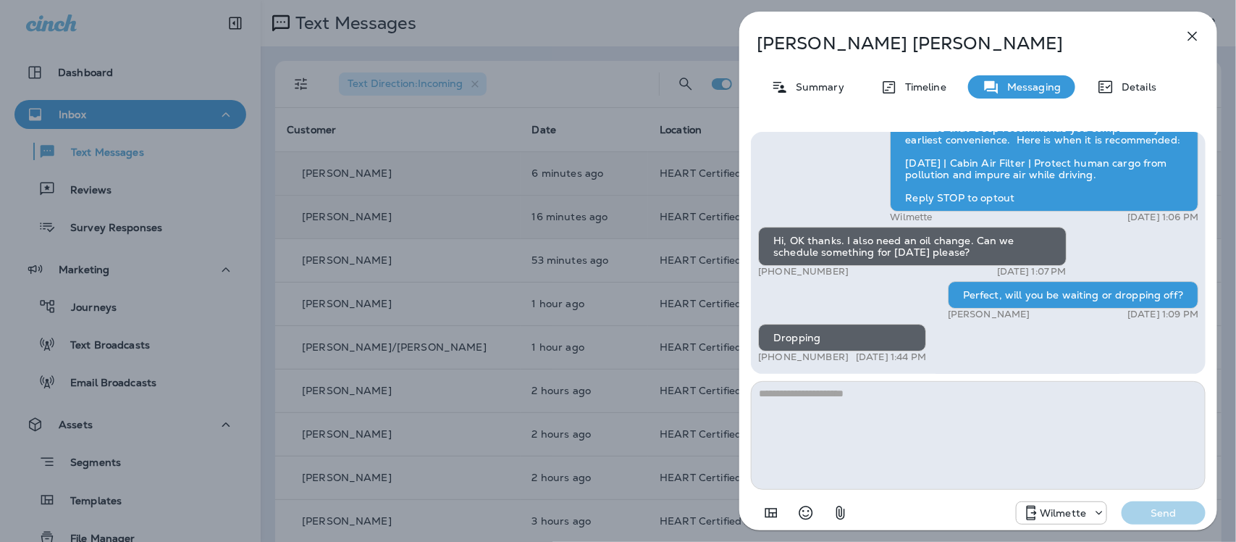
click at [838, 397] on textarea at bounding box center [978, 435] width 455 height 109
type textarea "**********"
click at [1150, 516] on p "Send" at bounding box center [1164, 512] width 61 height 13
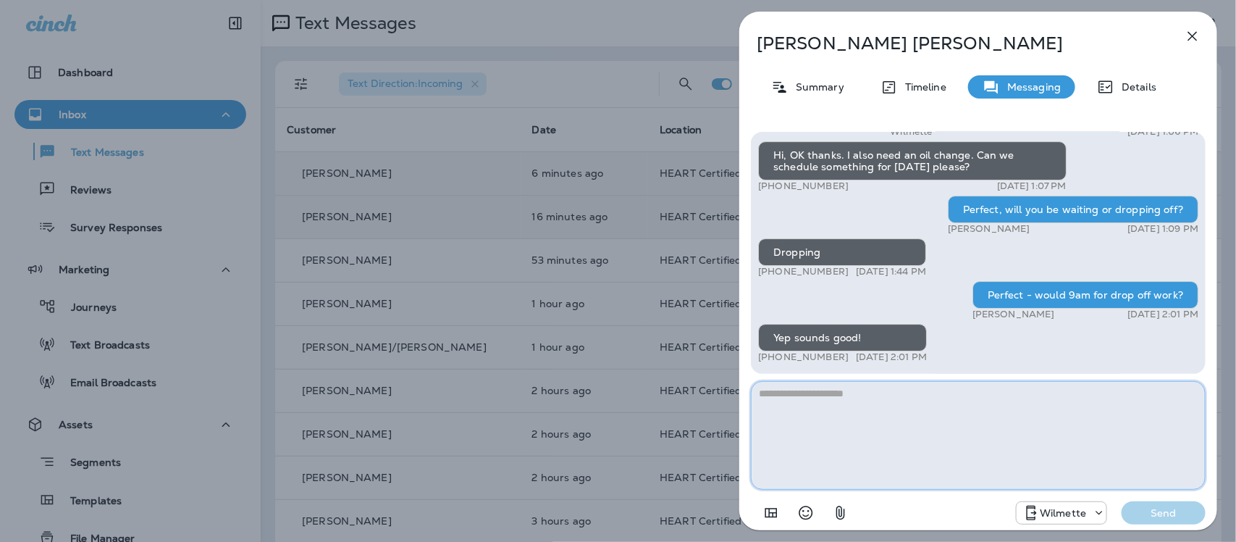
drag, startPoint x: 934, startPoint y: 403, endPoint x: 935, endPoint y: 395, distance: 7.3
click at [933, 400] on textarea at bounding box center [978, 435] width 455 height 109
type textarea "*"
type textarea "**********"
click at [1149, 516] on p "Send" at bounding box center [1164, 512] width 61 height 13
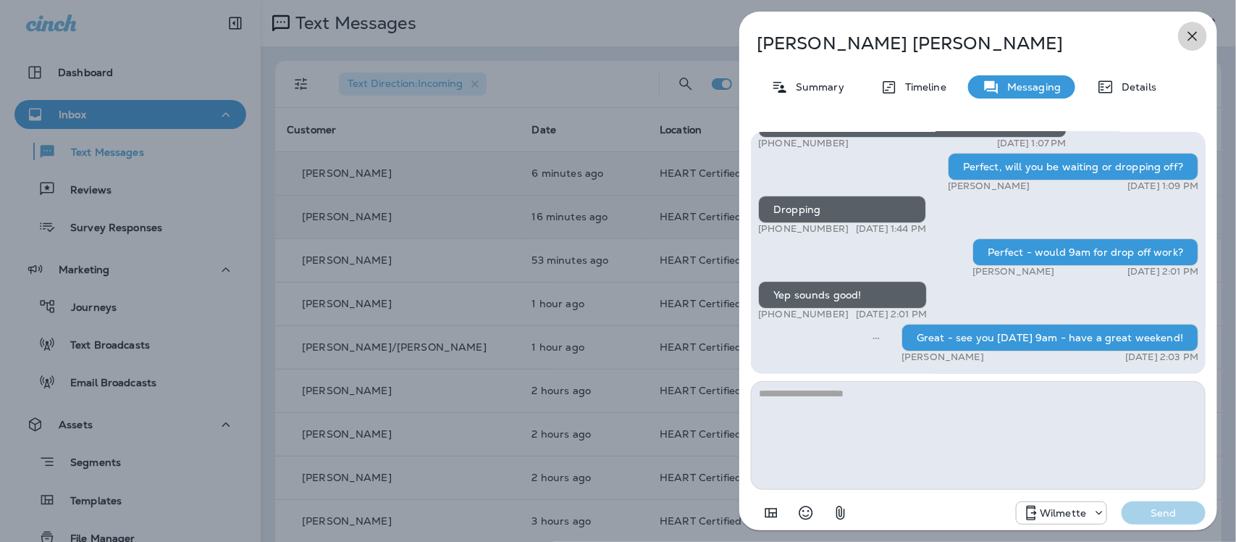
click at [1195, 38] on icon "button" at bounding box center [1193, 36] width 9 height 9
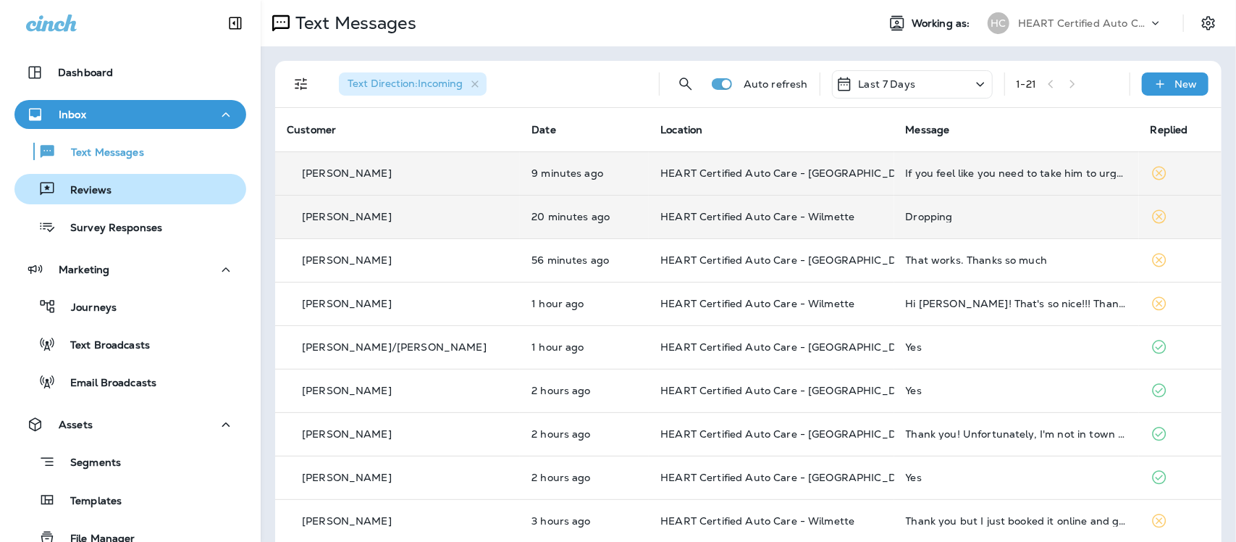
click at [88, 190] on p "Reviews" at bounding box center [84, 191] width 56 height 14
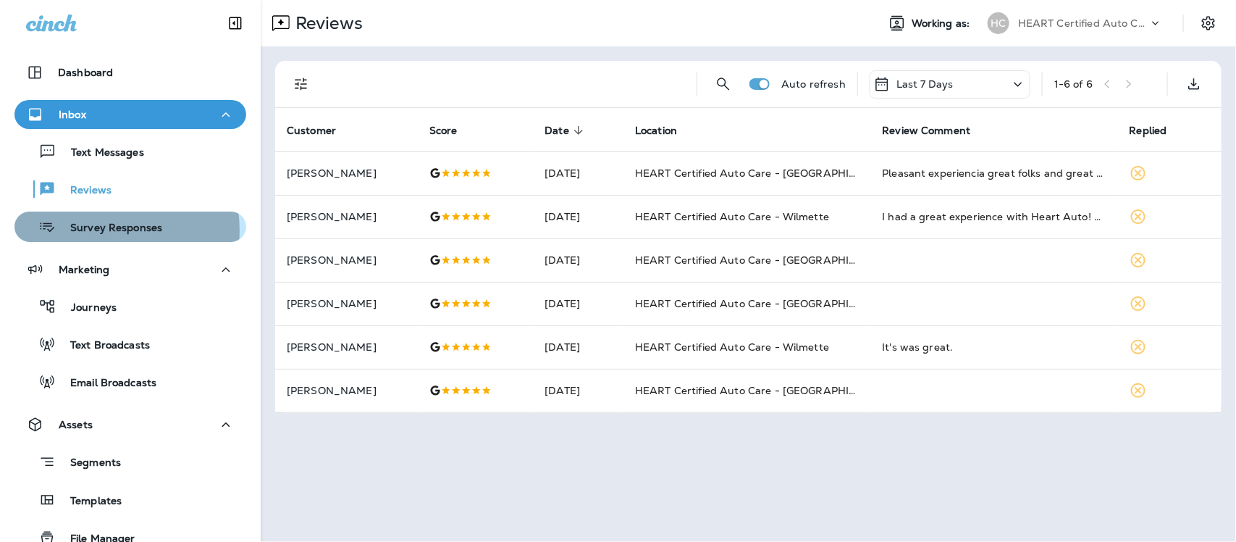
click at [96, 230] on p "Survey Responses" at bounding box center [109, 229] width 106 height 14
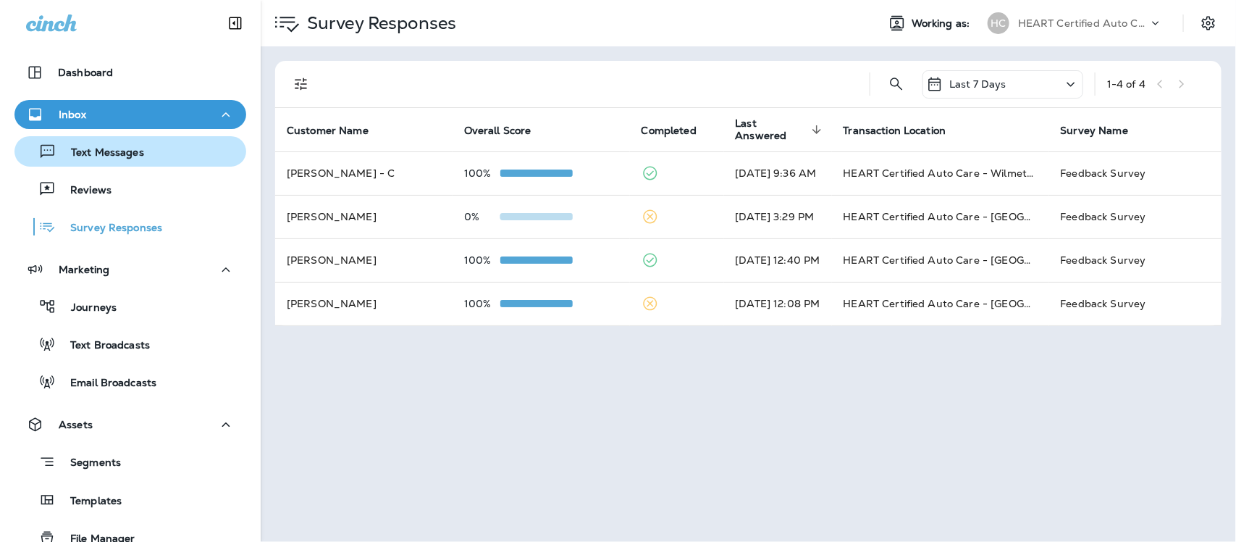
click at [96, 146] on p "Text Messages" at bounding box center [100, 153] width 88 height 14
